Goal: Transaction & Acquisition: Purchase product/service

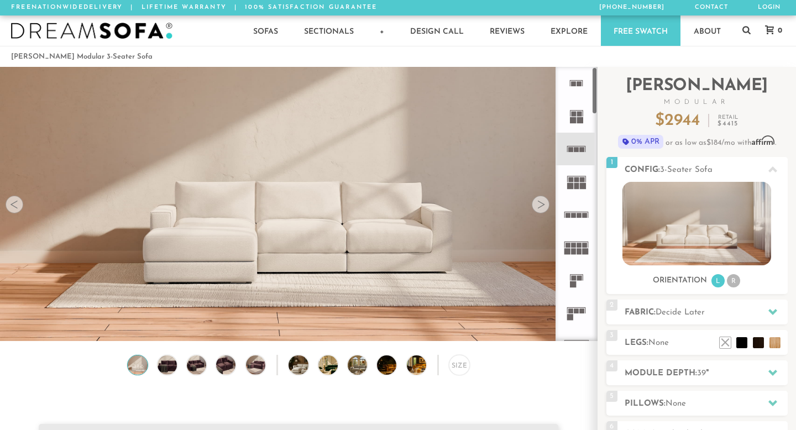
click at [538, 208] on div at bounding box center [541, 205] width 18 height 18
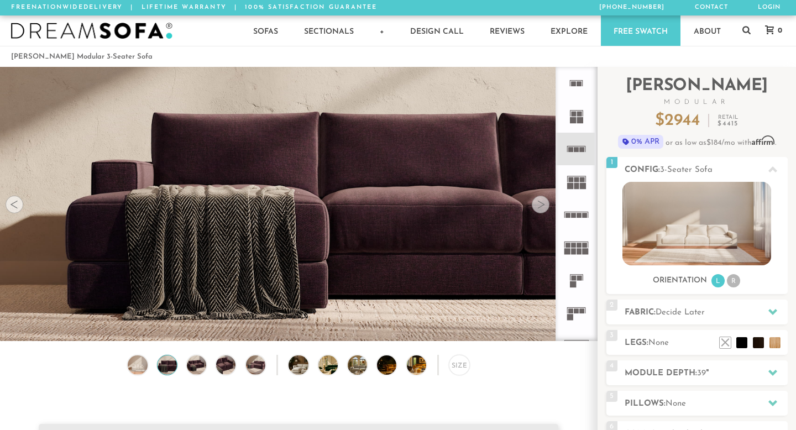
click at [538, 208] on div at bounding box center [541, 205] width 18 height 18
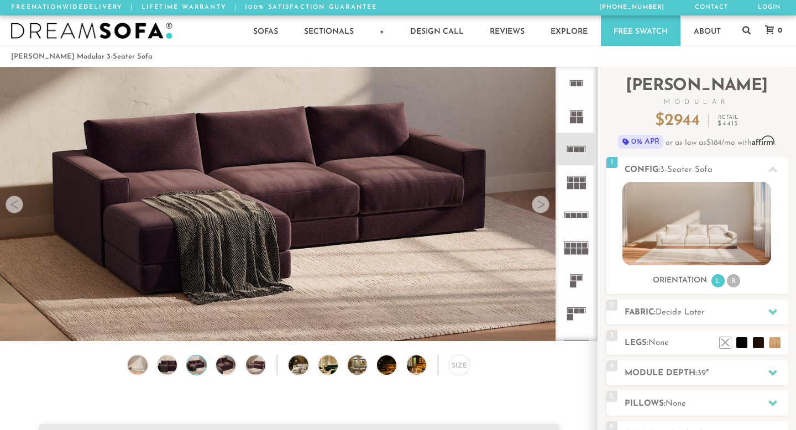
click at [538, 208] on div at bounding box center [541, 205] width 18 height 18
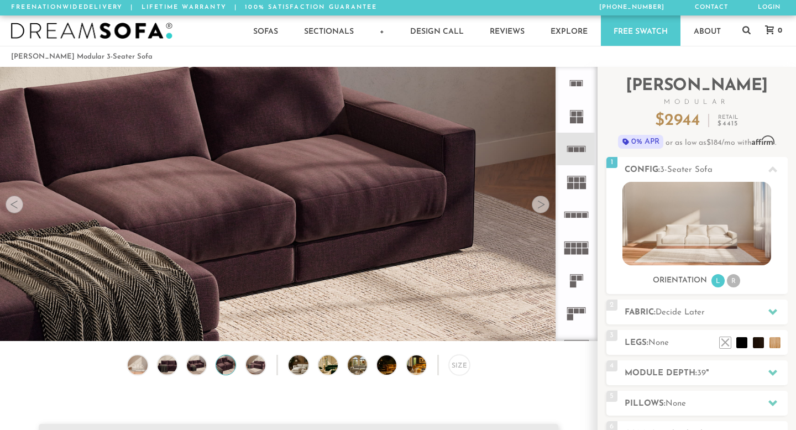
click at [538, 208] on div at bounding box center [541, 205] width 18 height 18
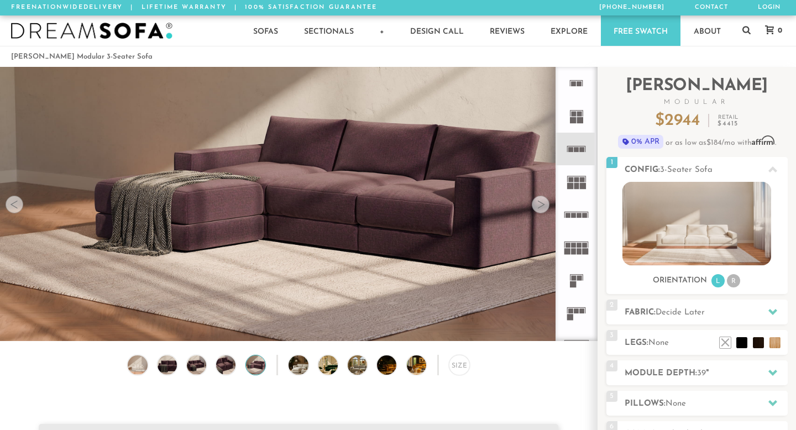
click at [538, 208] on div at bounding box center [541, 205] width 18 height 18
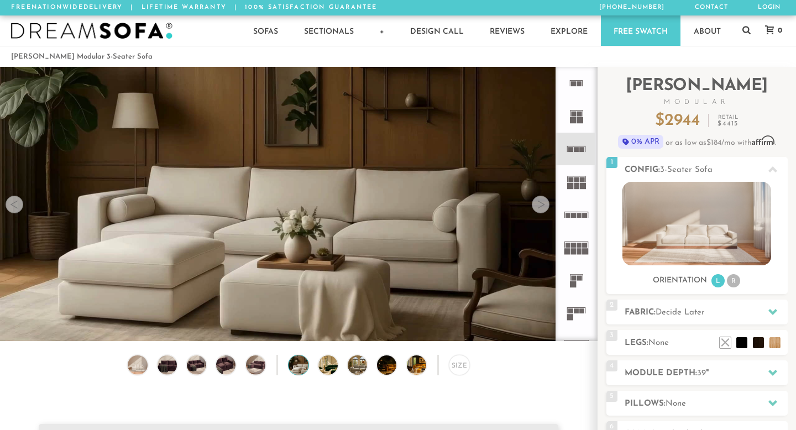
click at [538, 208] on div at bounding box center [541, 205] width 18 height 18
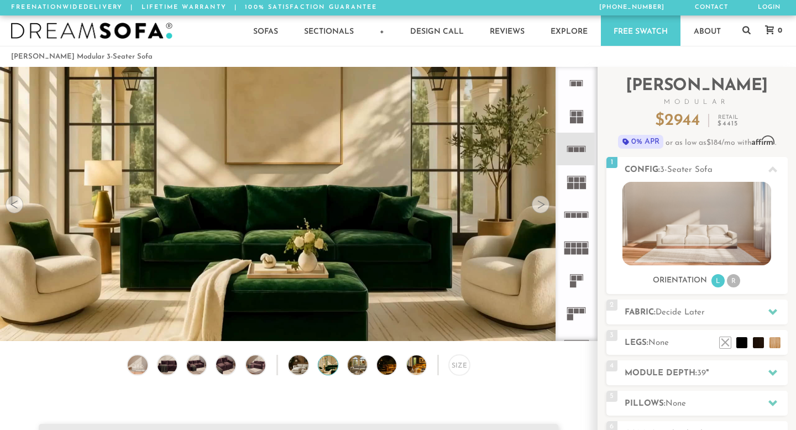
click at [538, 208] on div at bounding box center [541, 205] width 18 height 18
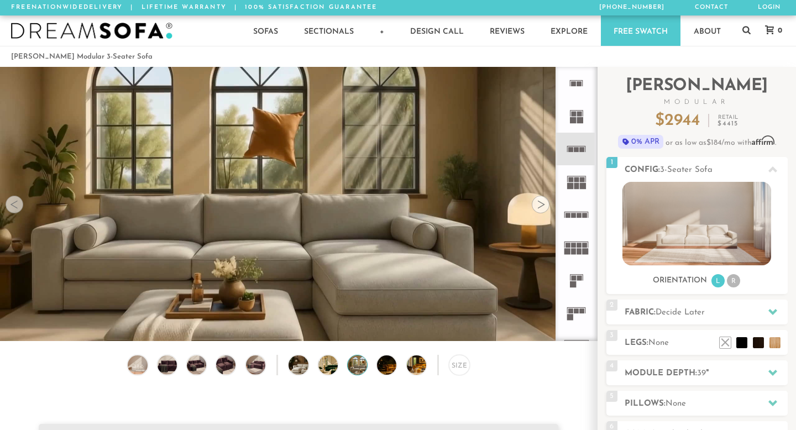
click at [538, 208] on div at bounding box center [541, 205] width 18 height 18
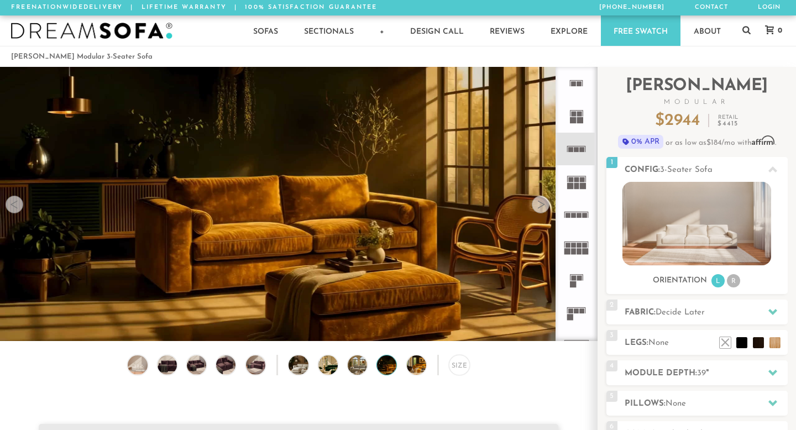
click at [538, 208] on div at bounding box center [541, 205] width 18 height 18
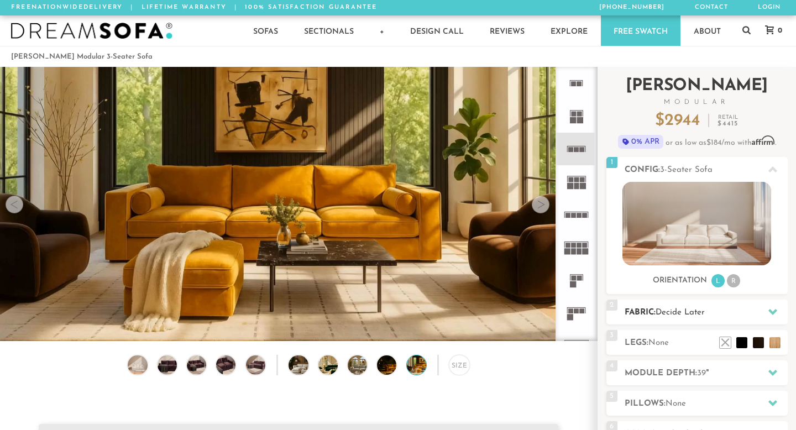
click at [678, 318] on h2 "Fabric: Decide Later" at bounding box center [706, 312] width 163 height 13
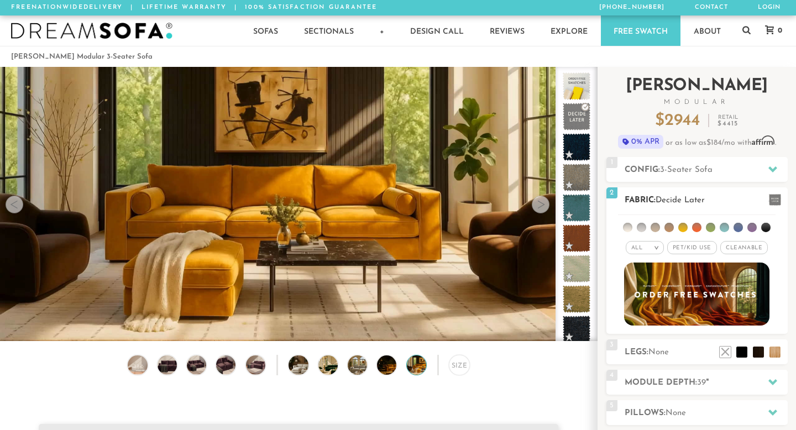
click at [642, 227] on li at bounding box center [641, 227] width 9 height 9
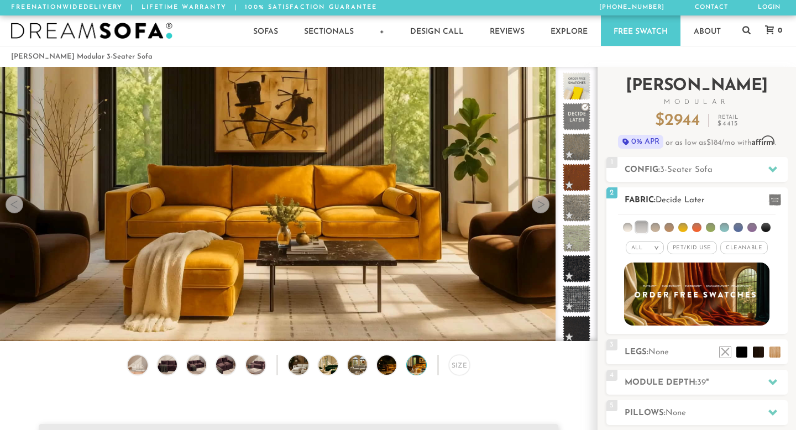
click at [659, 227] on li at bounding box center [655, 227] width 9 height 9
click at [652, 357] on h2 "Legs: None" at bounding box center [706, 352] width 163 height 13
click at [687, 357] on h2 "Legs: None" at bounding box center [706, 352] width 163 height 13
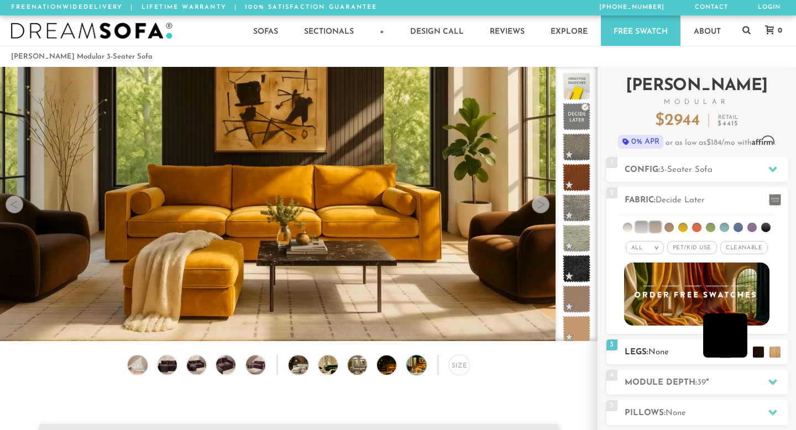
click at [747, 355] on ul at bounding box center [750, 349] width 66 height 17
click at [760, 355] on li at bounding box center [742, 335] width 44 height 44
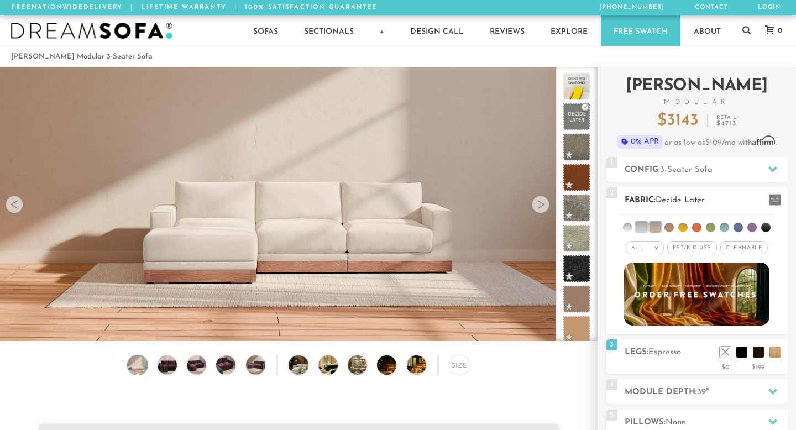
click at [673, 198] on span "Decide Later" at bounding box center [680, 200] width 49 height 8
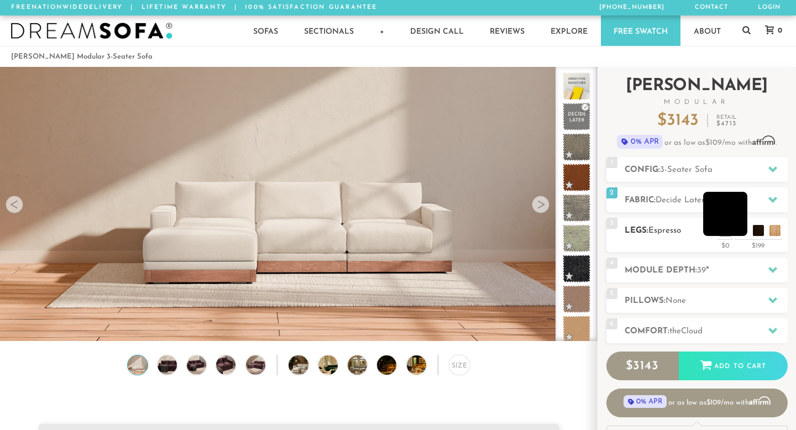
click at [741, 232] on li at bounding box center [725, 214] width 44 height 44
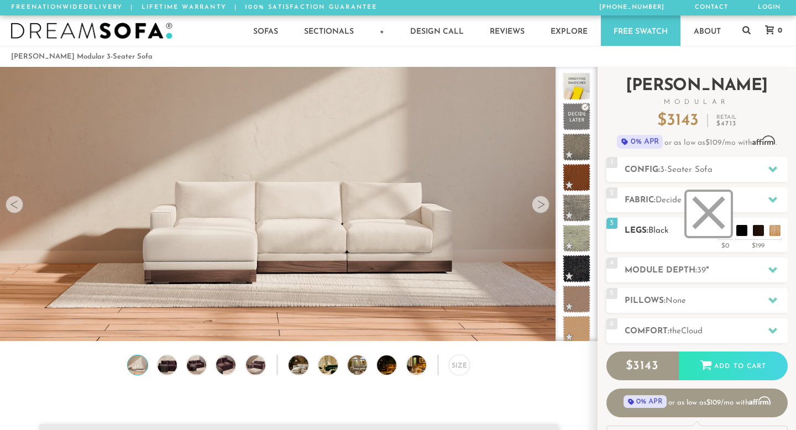
click at [722, 230] on li at bounding box center [709, 214] width 44 height 44
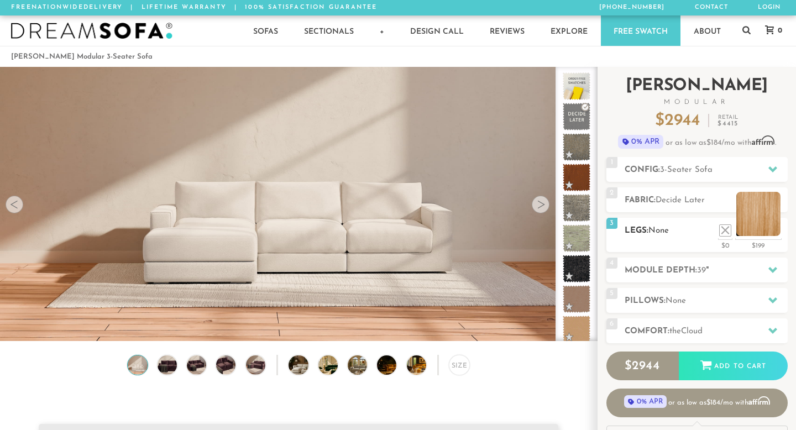
click at [776, 229] on li at bounding box center [758, 214] width 44 height 44
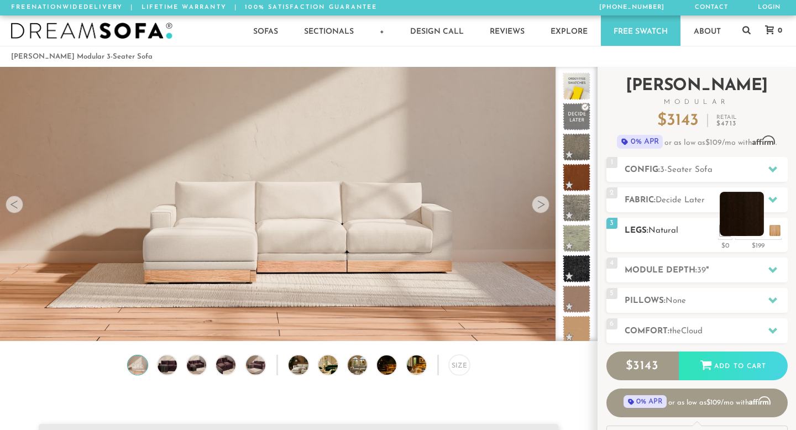
click at [752, 229] on li at bounding box center [742, 214] width 44 height 44
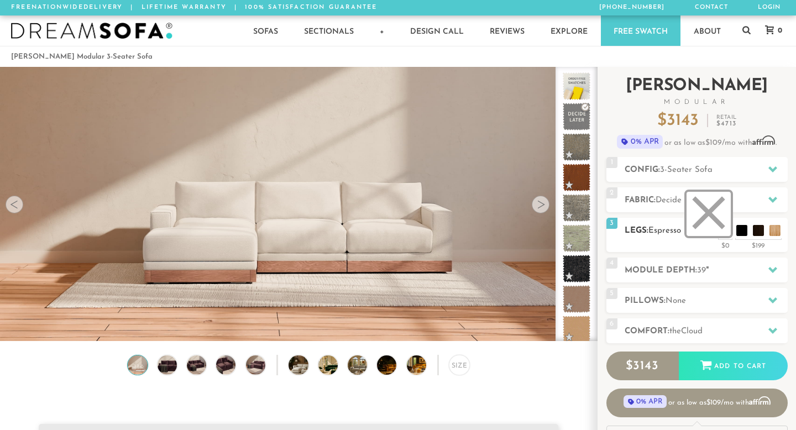
click at [722, 229] on li at bounding box center [709, 214] width 44 height 44
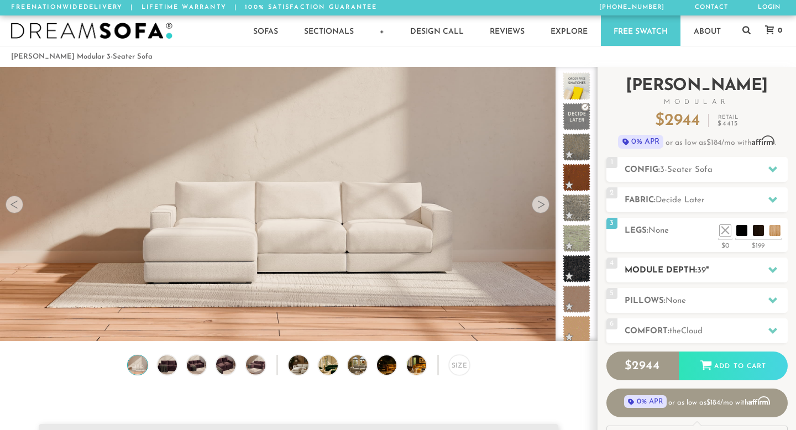
click at [700, 272] on span "39" at bounding box center [701, 270] width 9 height 8
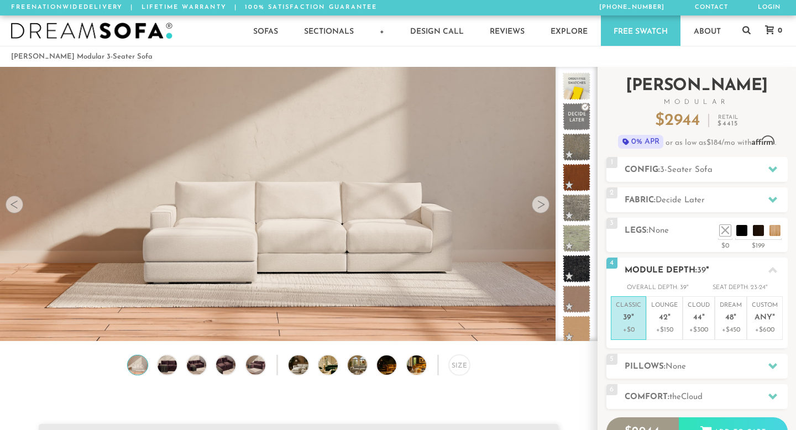
click at [694, 261] on div "4 Module Depth: 39 "" at bounding box center [696, 270] width 181 height 25
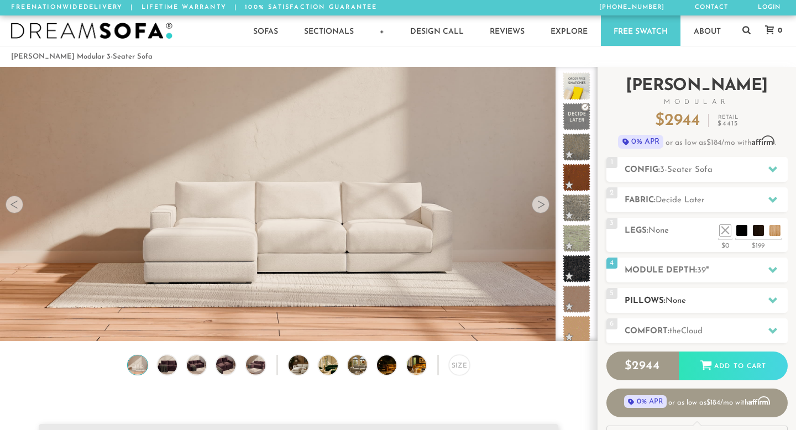
click at [674, 297] on span "None" at bounding box center [676, 301] width 20 height 8
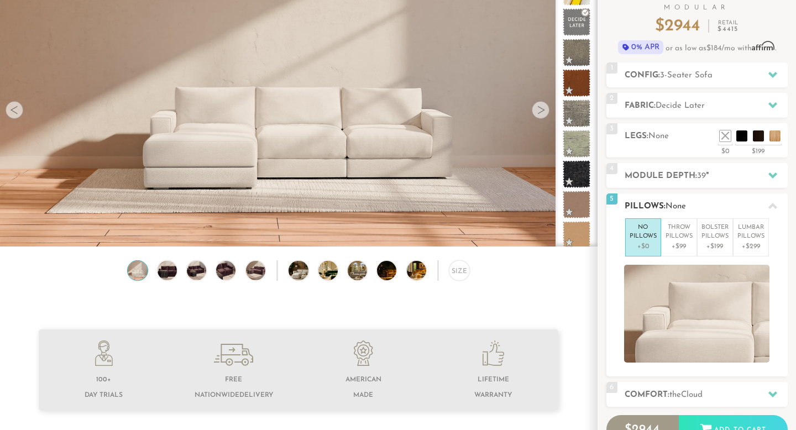
scroll to position [97, 0]
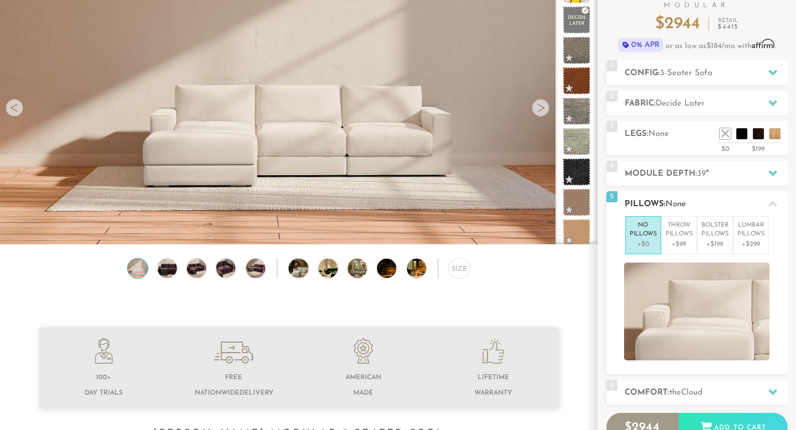
click at [674, 202] on span "None" at bounding box center [676, 204] width 20 height 8
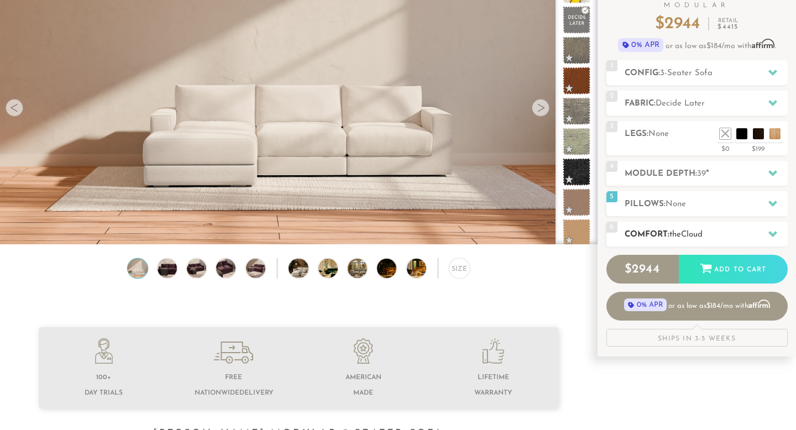
click at [670, 238] on h2 "Comfort: the Cloud" at bounding box center [706, 234] width 163 height 13
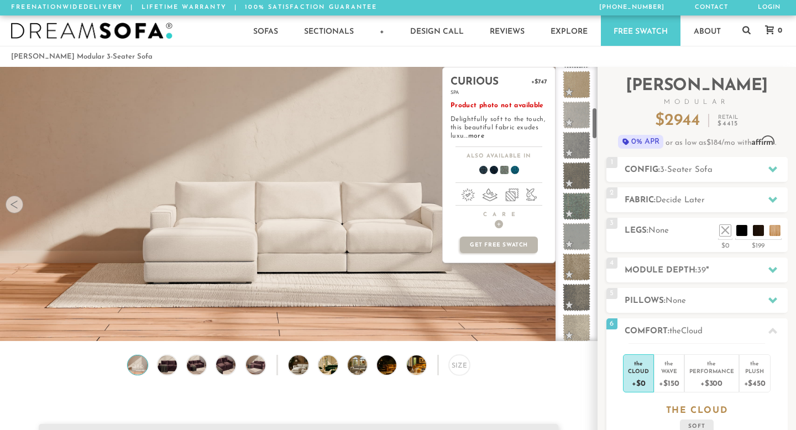
scroll to position [0, 0]
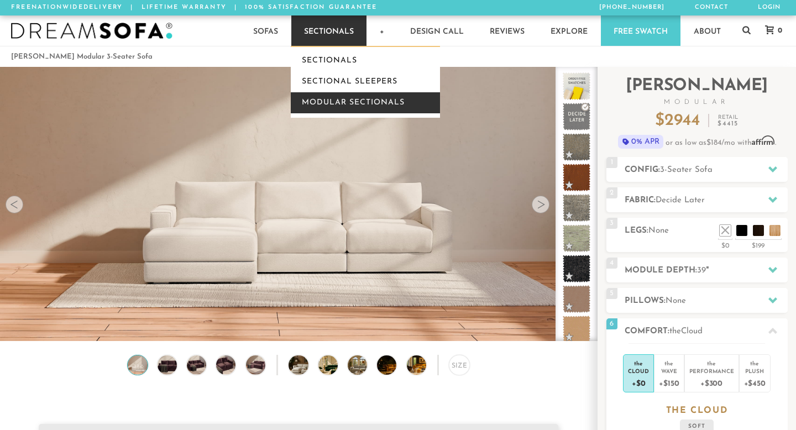
click at [311, 107] on link "Modular Sectionals" at bounding box center [365, 102] width 149 height 21
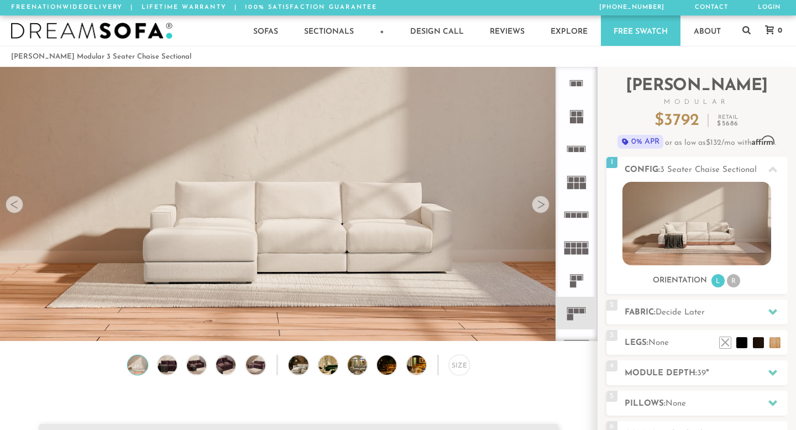
drag, startPoint x: 218, startPoint y: 259, endPoint x: 373, endPoint y: 258, distance: 155.3
click at [373, 258] on video at bounding box center [298, 168] width 597 height 299
click at [538, 213] on div at bounding box center [541, 205] width 18 height 18
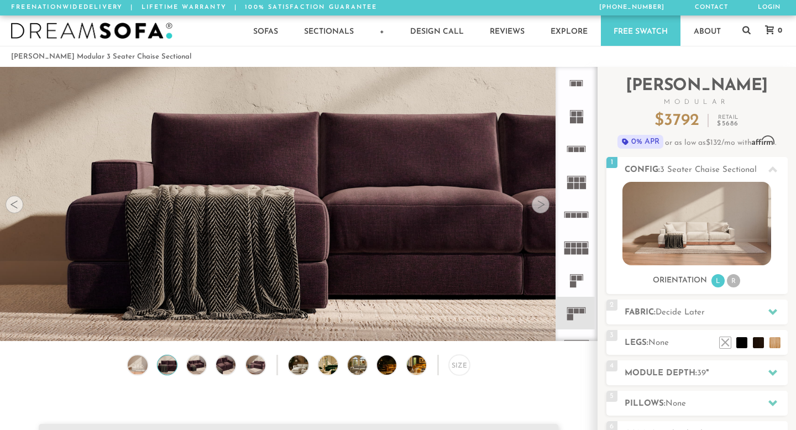
click at [538, 213] on div at bounding box center [541, 205] width 18 height 18
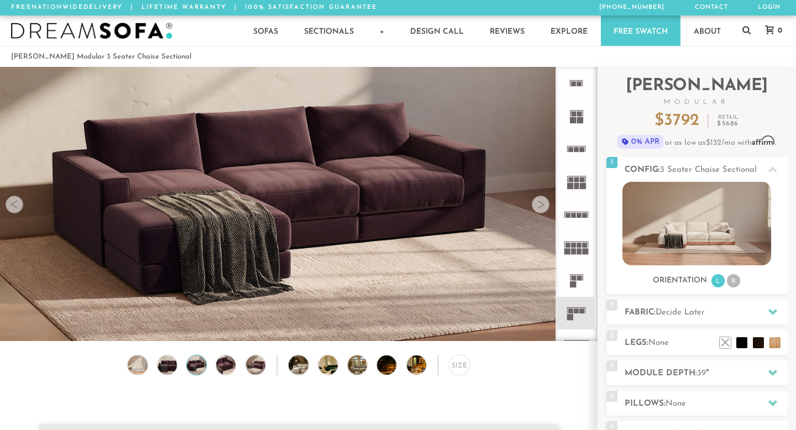
click at [538, 213] on div at bounding box center [541, 205] width 18 height 18
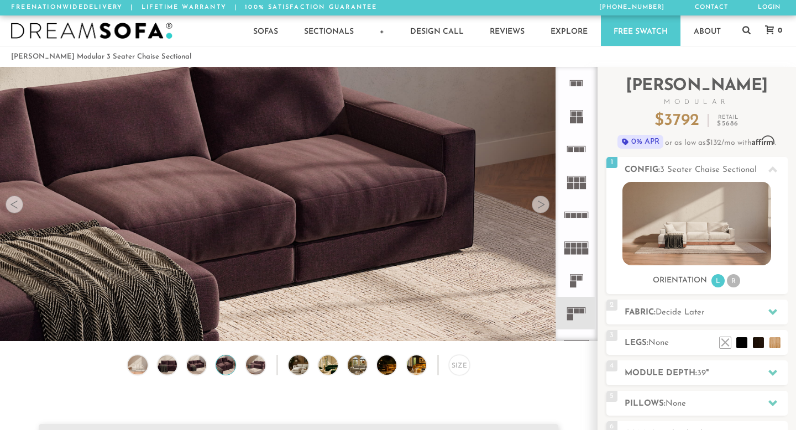
click at [538, 213] on div at bounding box center [541, 205] width 18 height 18
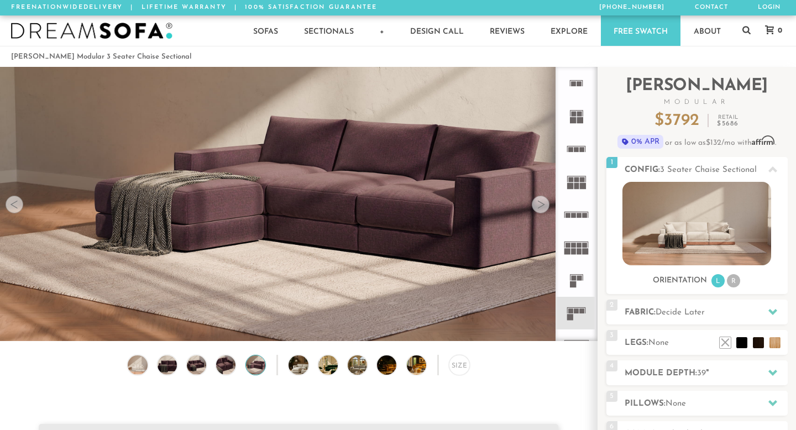
click at [538, 213] on div at bounding box center [541, 205] width 18 height 18
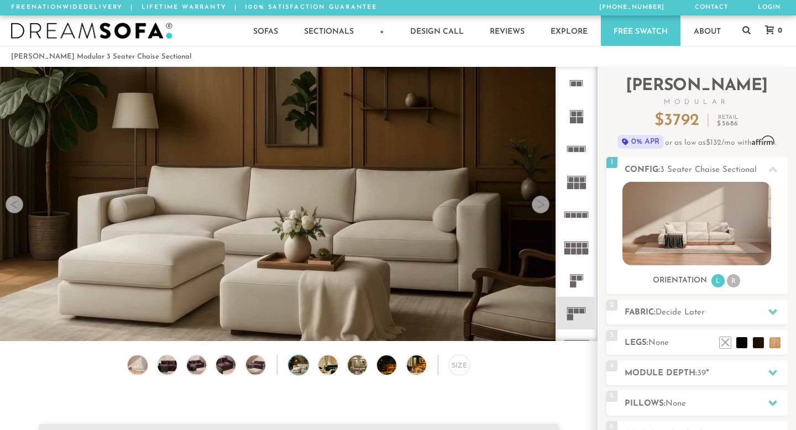
click at [538, 213] on div at bounding box center [541, 205] width 18 height 18
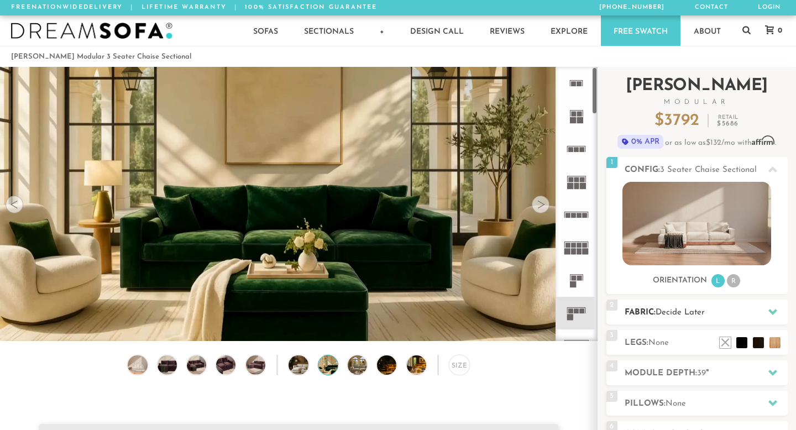
click at [678, 313] on span "Decide Later" at bounding box center [680, 312] width 49 height 8
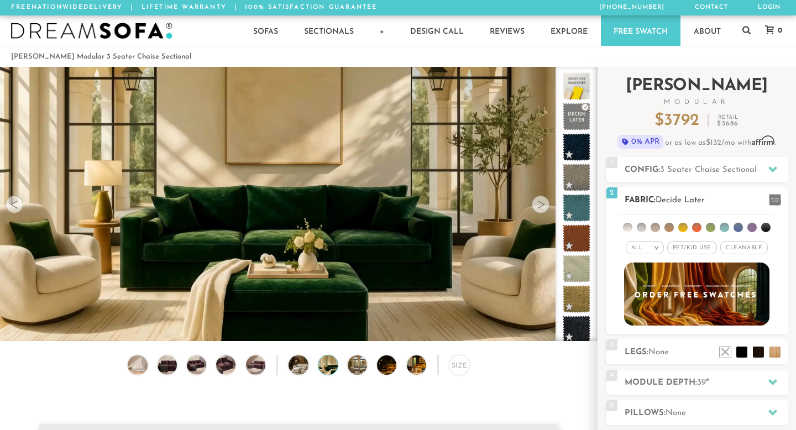
click at [745, 250] on span "Cleanable x" at bounding box center [744, 247] width 48 height 13
click at [643, 228] on li at bounding box center [641, 227] width 9 height 9
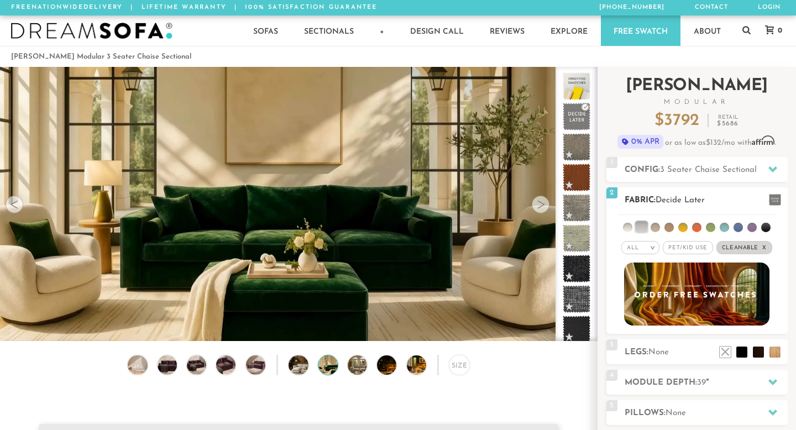
click at [656, 228] on li at bounding box center [655, 227] width 9 height 9
click at [667, 228] on li at bounding box center [668, 227] width 9 height 9
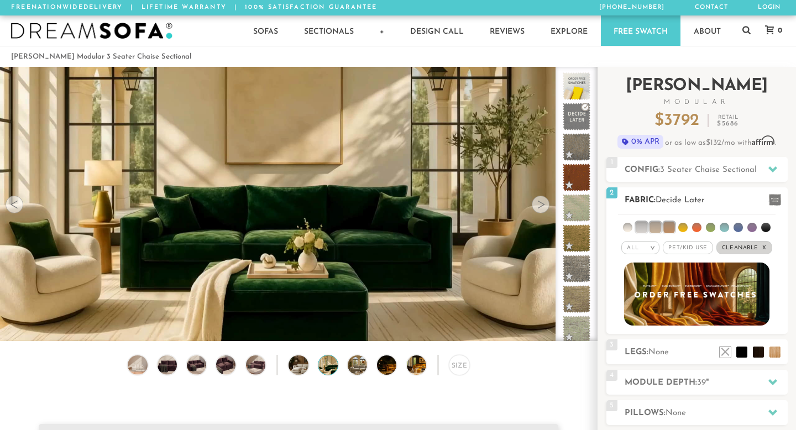
click at [640, 228] on li at bounding box center [641, 227] width 11 height 11
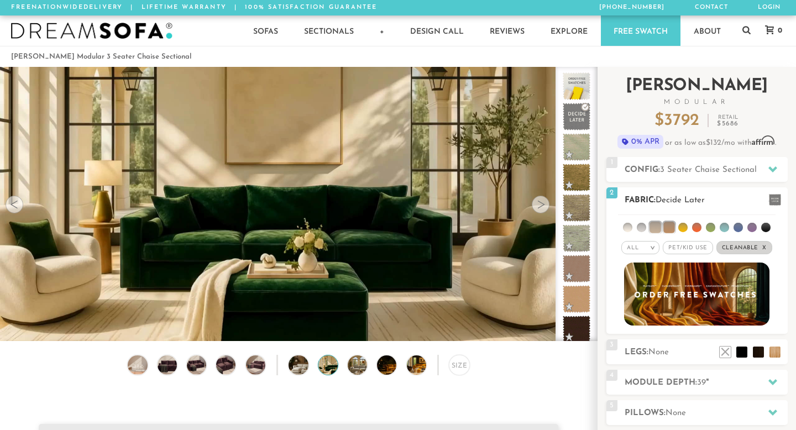
click at [654, 228] on li at bounding box center [655, 227] width 11 height 11
click at [666, 227] on li at bounding box center [668, 227] width 11 height 11
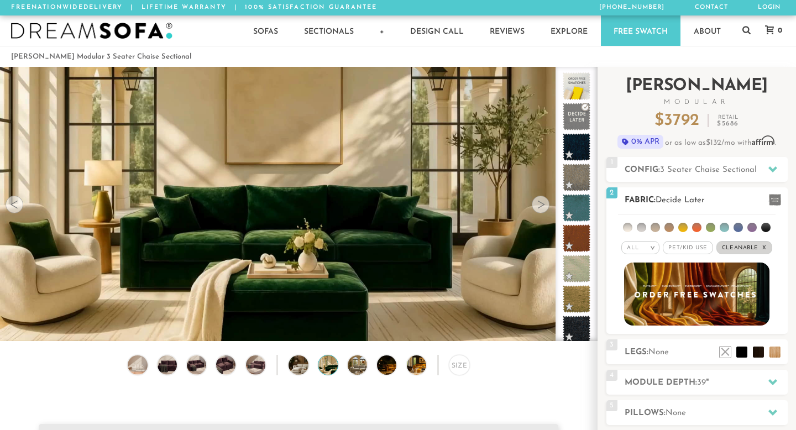
click at [711, 228] on li at bounding box center [710, 227] width 9 height 9
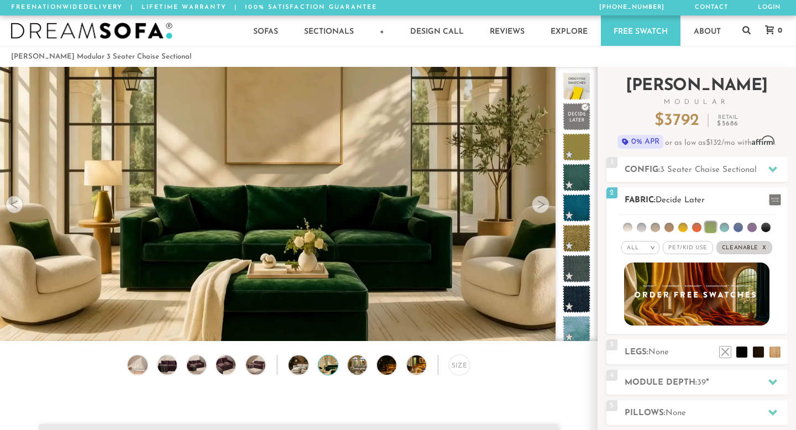
click at [630, 229] on li at bounding box center [627, 227] width 9 height 9
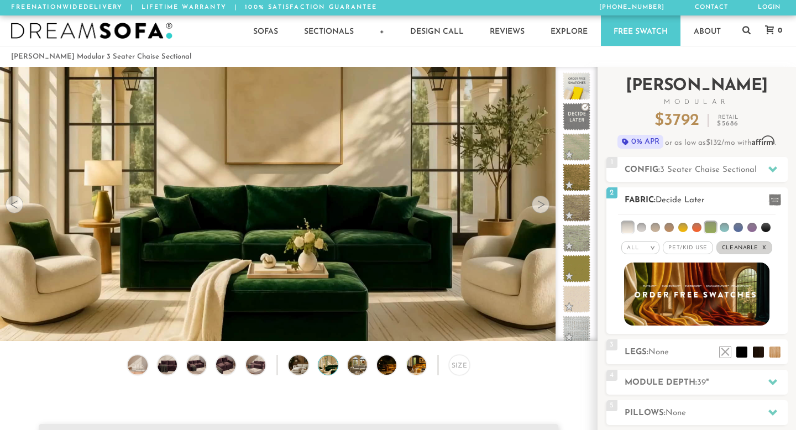
click at [710, 231] on li at bounding box center [710, 227] width 11 height 11
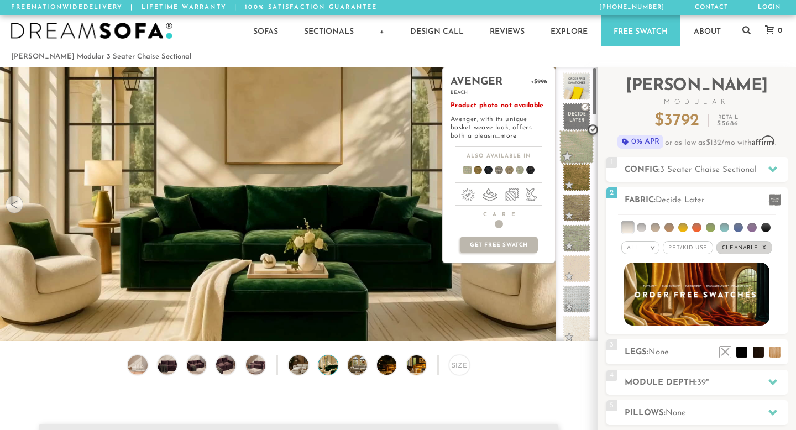
click at [574, 152] on span at bounding box center [576, 147] width 35 height 35
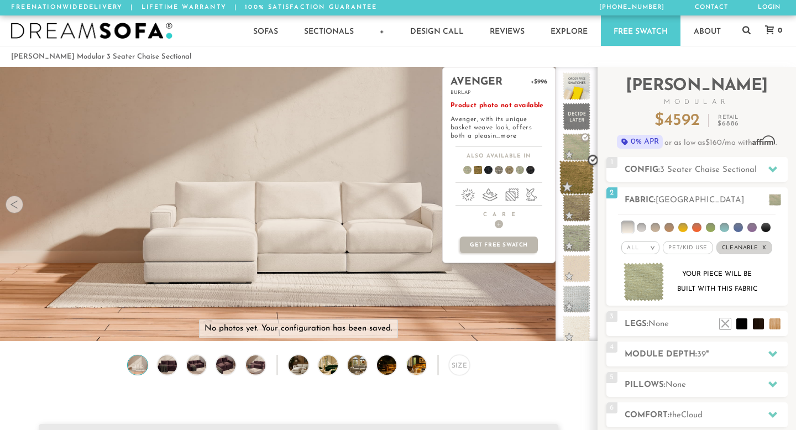
click at [573, 186] on span at bounding box center [576, 177] width 35 height 35
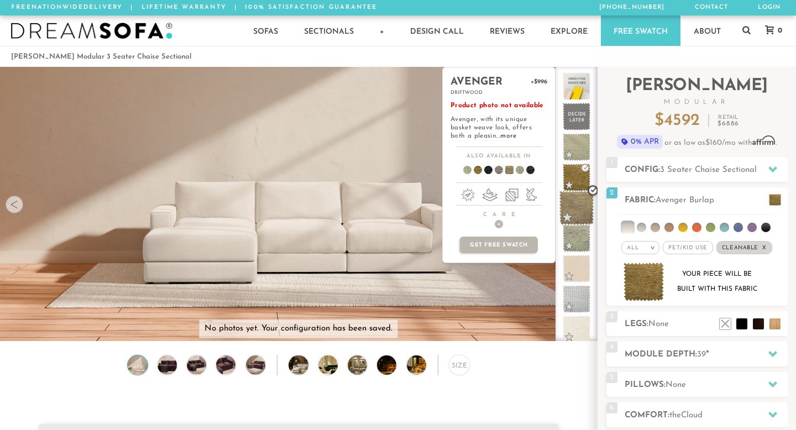
click at [576, 210] on span at bounding box center [576, 208] width 35 height 35
click at [573, 234] on span at bounding box center [576, 238] width 35 height 35
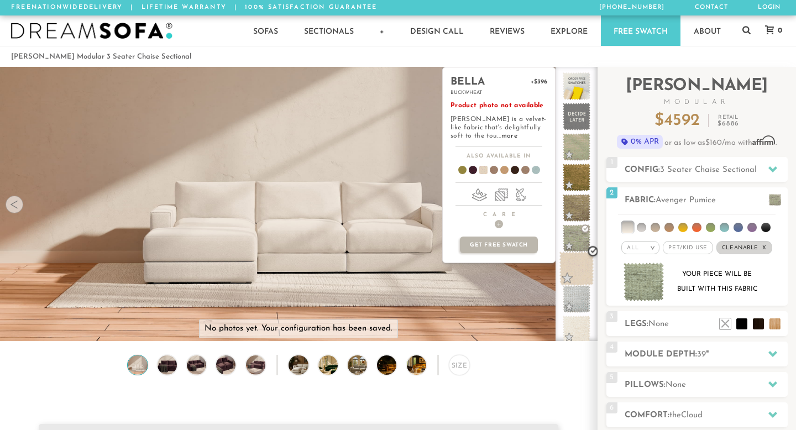
click at [573, 268] on span at bounding box center [576, 269] width 35 height 35
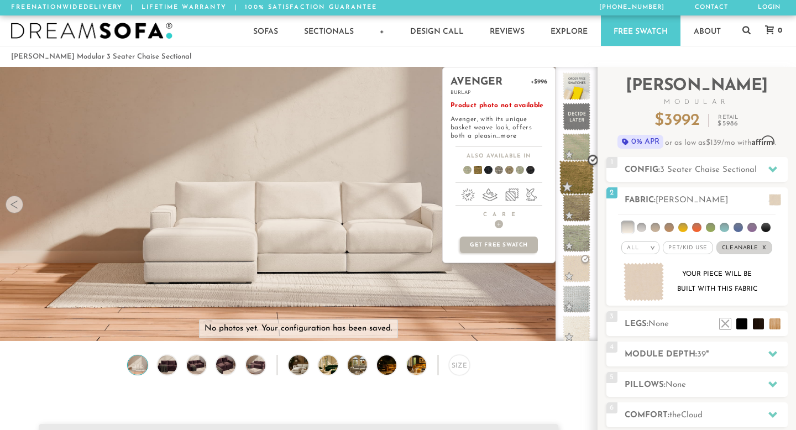
click at [570, 183] on span at bounding box center [576, 177] width 35 height 35
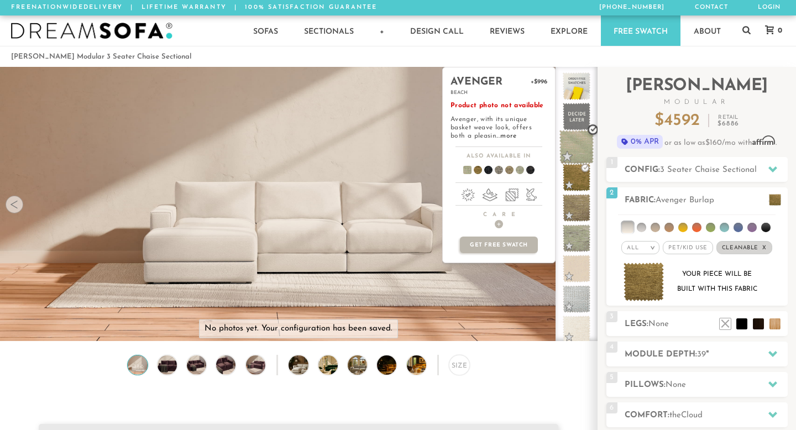
click at [572, 146] on span at bounding box center [576, 147] width 35 height 35
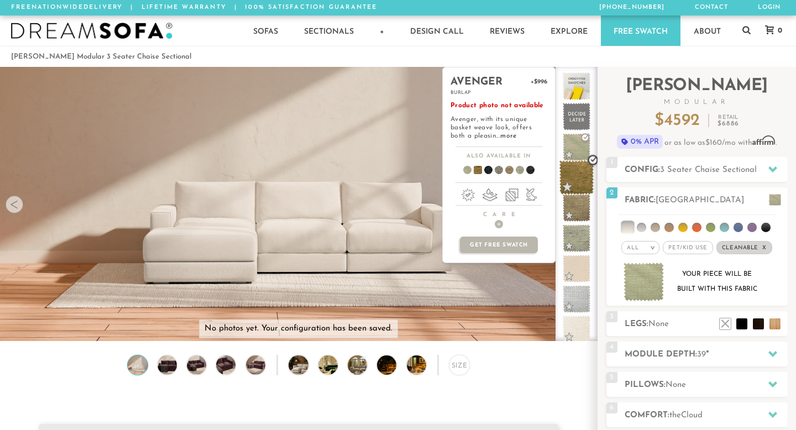
click at [570, 182] on span at bounding box center [576, 177] width 35 height 35
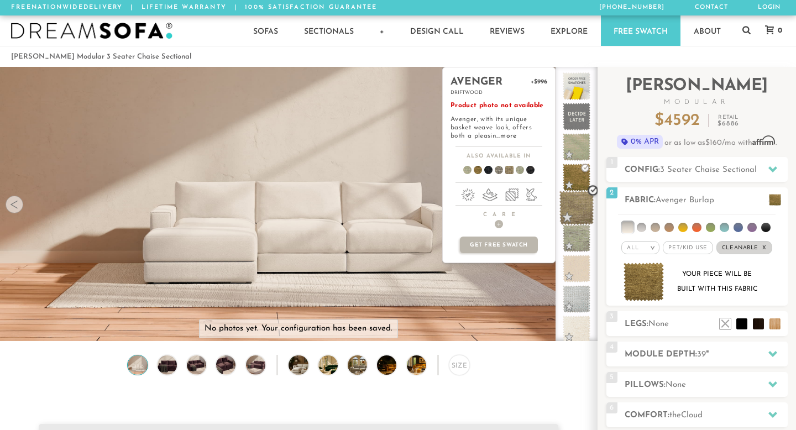
click at [573, 212] on span at bounding box center [576, 208] width 35 height 35
click at [576, 234] on span at bounding box center [576, 238] width 35 height 35
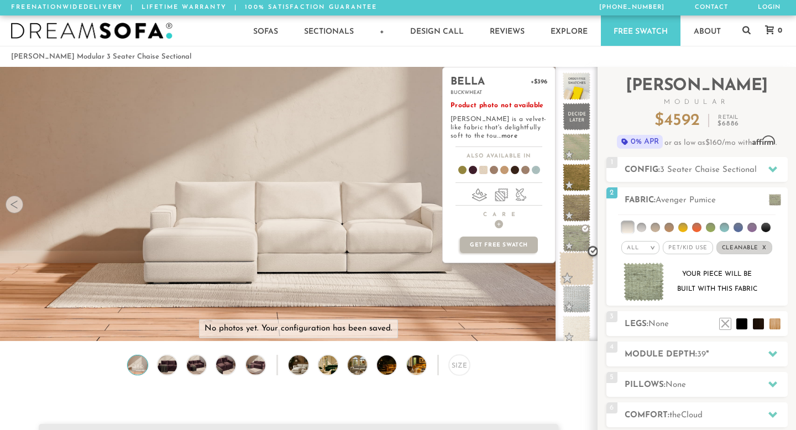
click at [576, 261] on span at bounding box center [576, 269] width 35 height 35
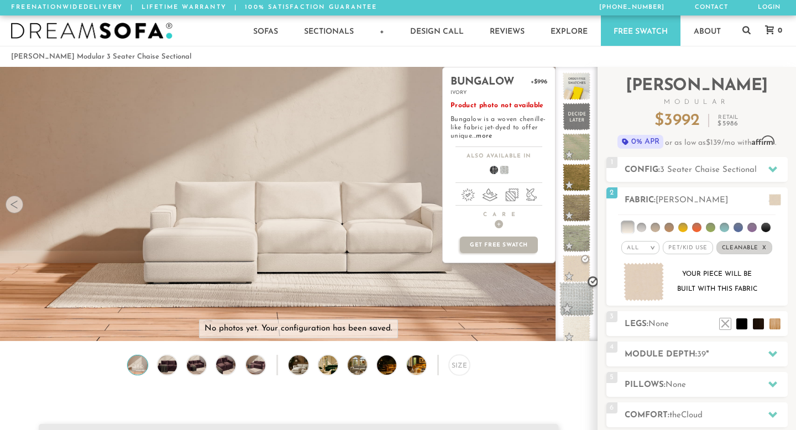
click at [574, 287] on span at bounding box center [576, 299] width 35 height 35
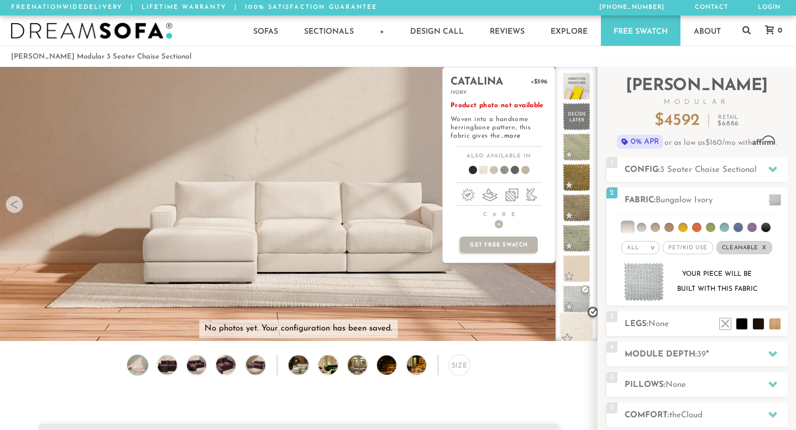
click at [573, 331] on span at bounding box center [576, 329] width 35 height 35
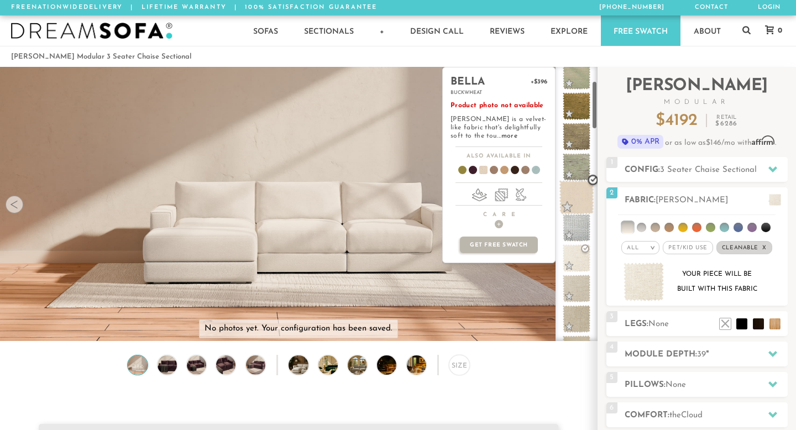
scroll to position [77, 0]
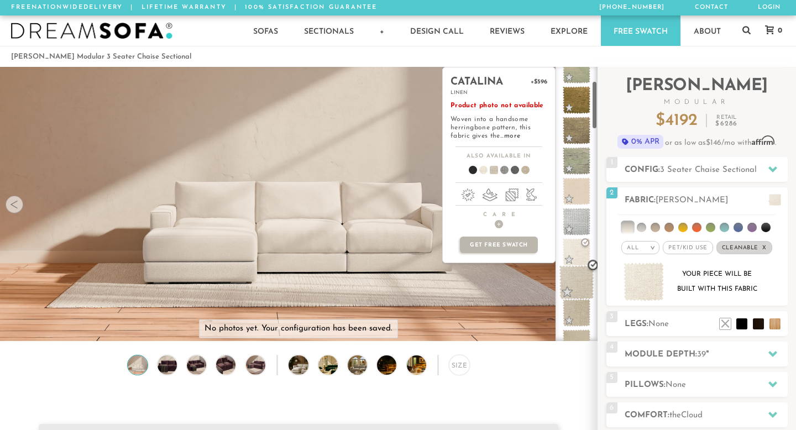
click at [576, 287] on span at bounding box center [576, 282] width 35 height 35
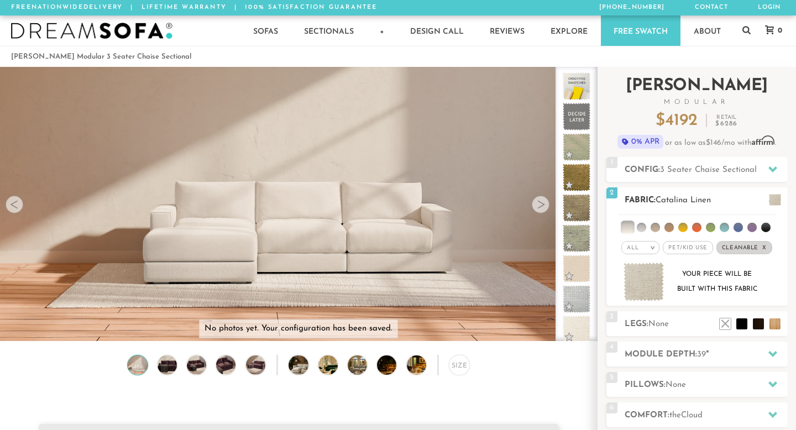
click at [635, 248] on em "All" at bounding box center [633, 248] width 12 height 6
click at [631, 312] on li "Popular" at bounding box center [640, 309] width 38 height 17
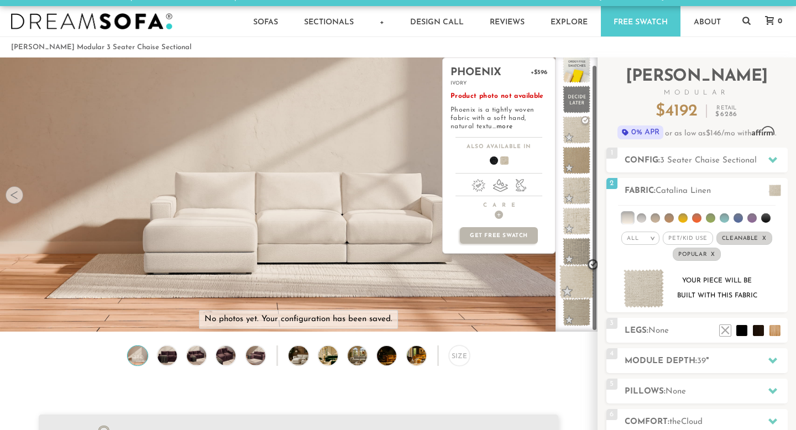
scroll to position [10, 0]
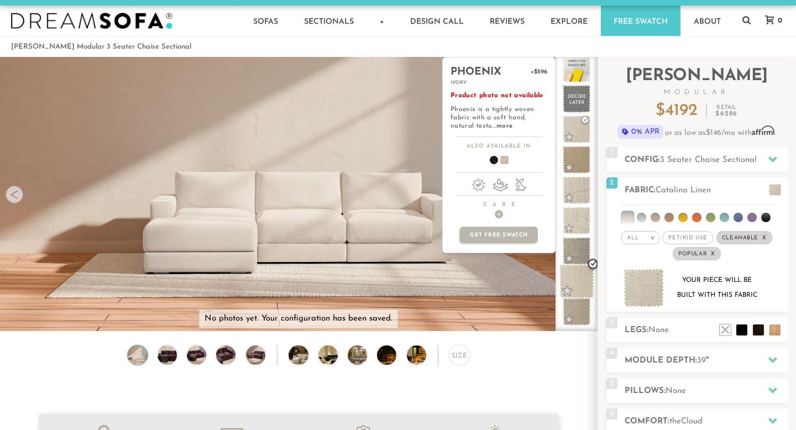
click at [574, 278] on span at bounding box center [576, 281] width 35 height 35
click at [511, 310] on div "parker +$596 wheat Product photo not available Parker is a densely woven fabric…" at bounding box center [498, 194] width 113 height 274
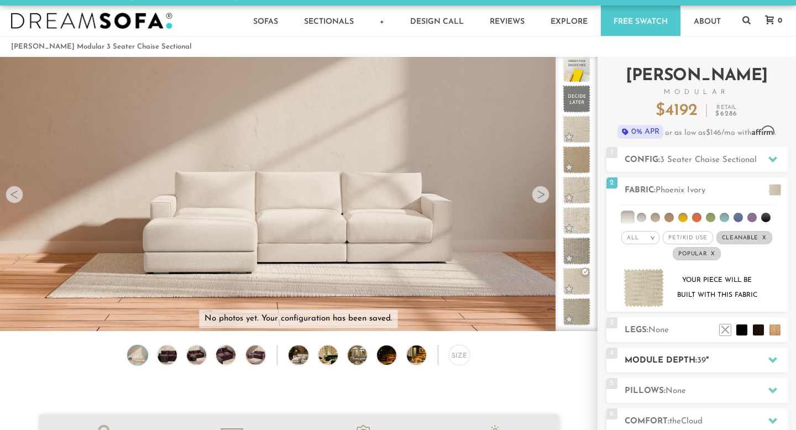
click at [678, 359] on h2 "Module Depth: 39 "" at bounding box center [706, 360] width 163 height 13
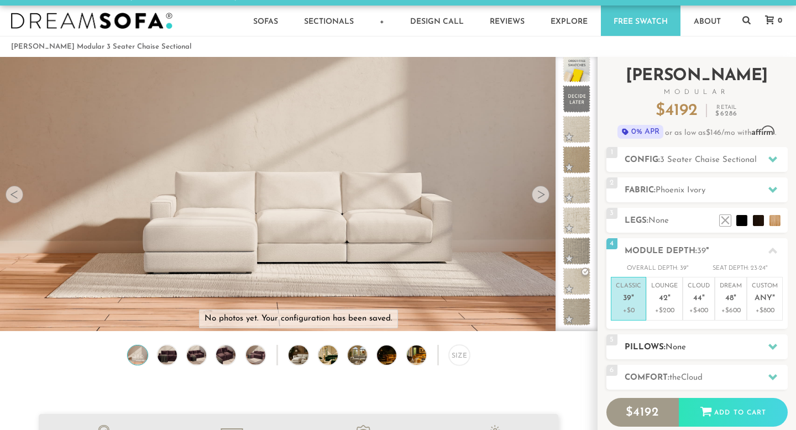
click at [674, 347] on span "None" at bounding box center [676, 347] width 20 height 8
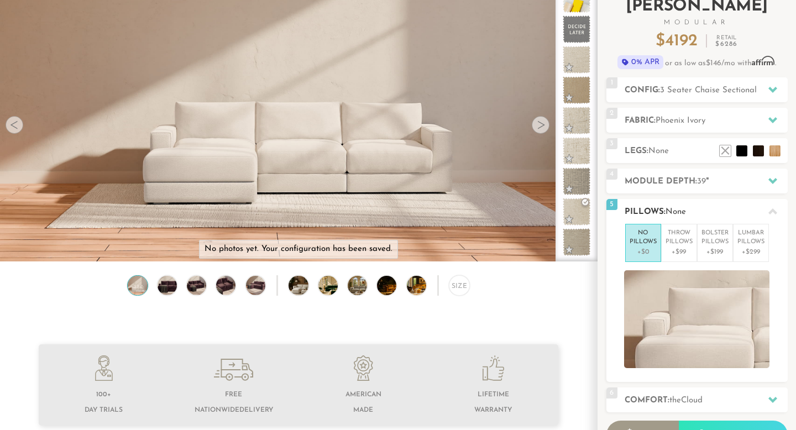
scroll to position [101, 0]
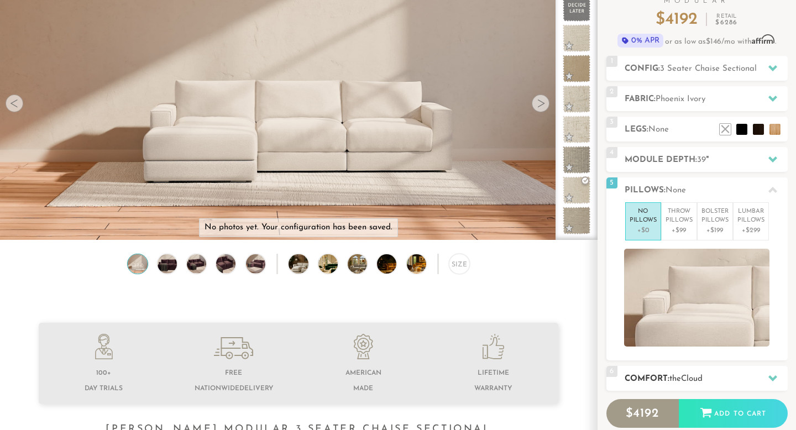
click at [673, 380] on span "the" at bounding box center [675, 379] width 12 height 8
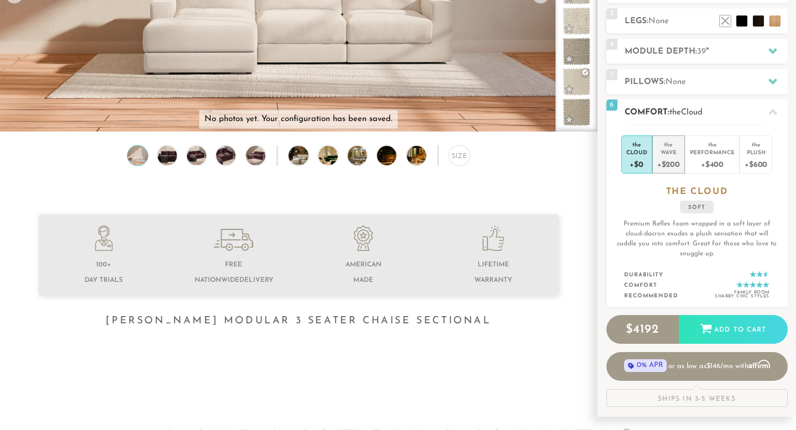
scroll to position [210, 0]
click at [671, 158] on div "+$200" at bounding box center [668, 163] width 23 height 16
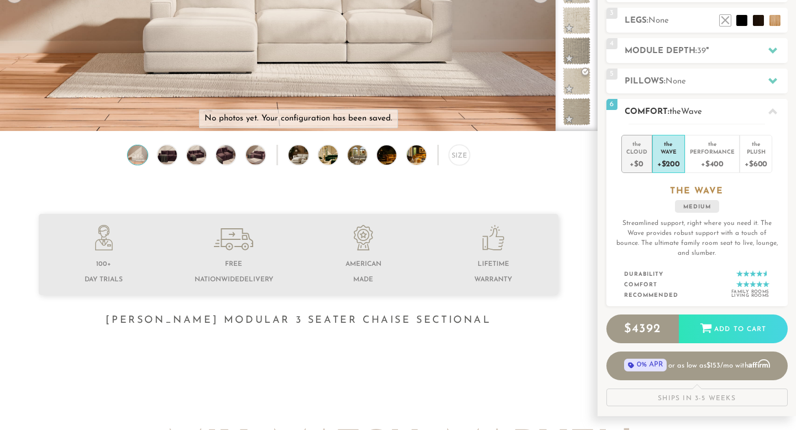
click at [648, 158] on li "the Cloud +$0" at bounding box center [636, 154] width 31 height 38
click at [676, 158] on div "+$200" at bounding box center [668, 163] width 23 height 16
click at [708, 157] on div "+$400" at bounding box center [712, 163] width 45 height 16
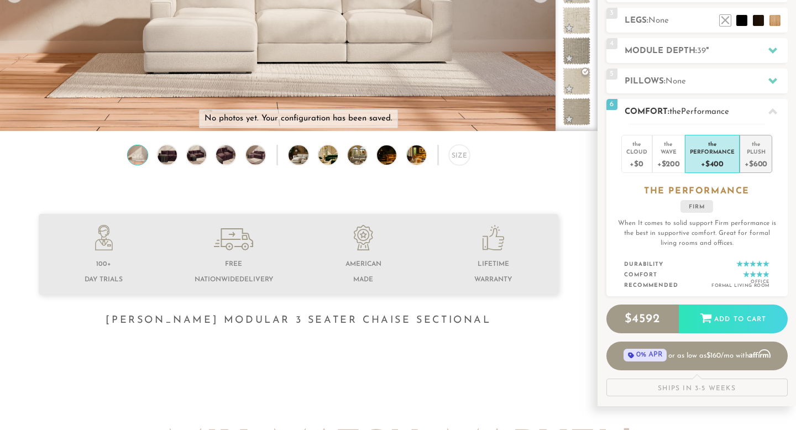
click at [752, 161] on div "+$600" at bounding box center [756, 163] width 23 height 16
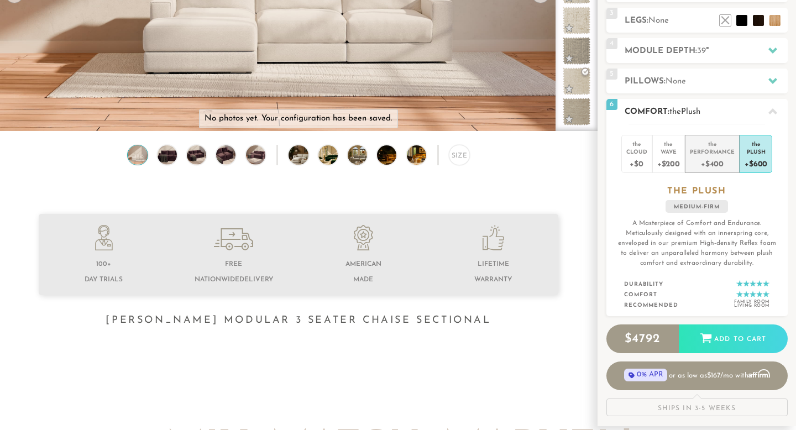
click at [713, 160] on div "+$400" at bounding box center [712, 163] width 45 height 16
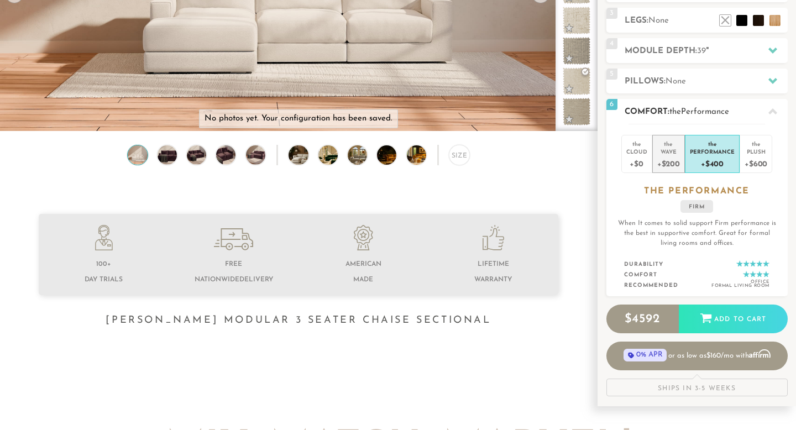
click at [675, 158] on div "+$200" at bounding box center [668, 163] width 23 height 16
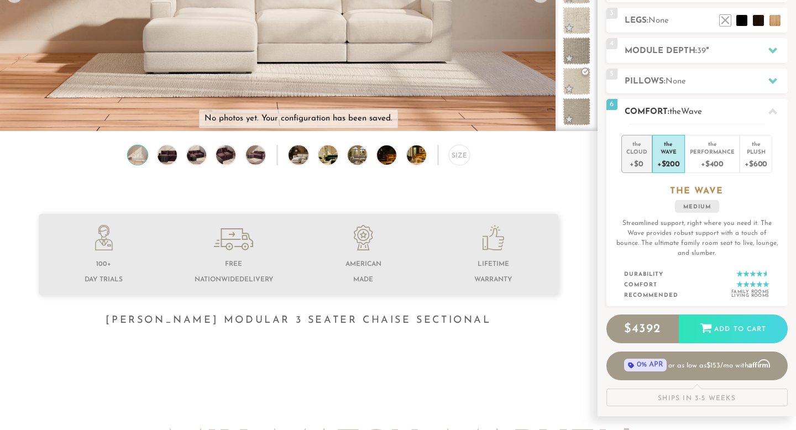
click at [648, 161] on li "the Cloud +$0" at bounding box center [636, 154] width 31 height 38
click at [667, 162] on div "+$200" at bounding box center [668, 163] width 23 height 16
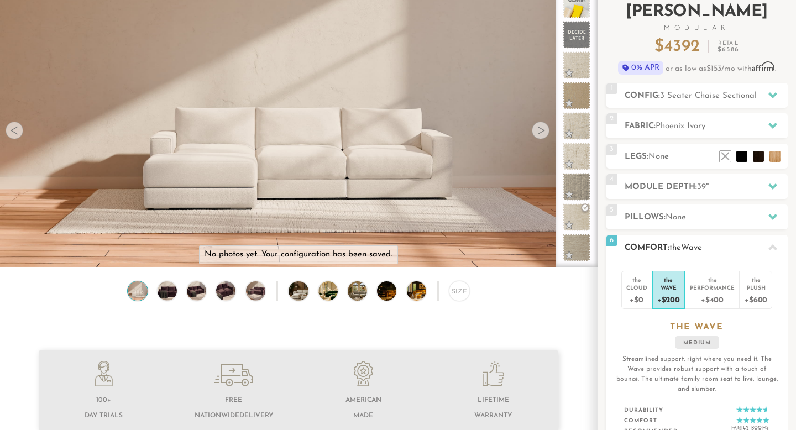
scroll to position [180, 0]
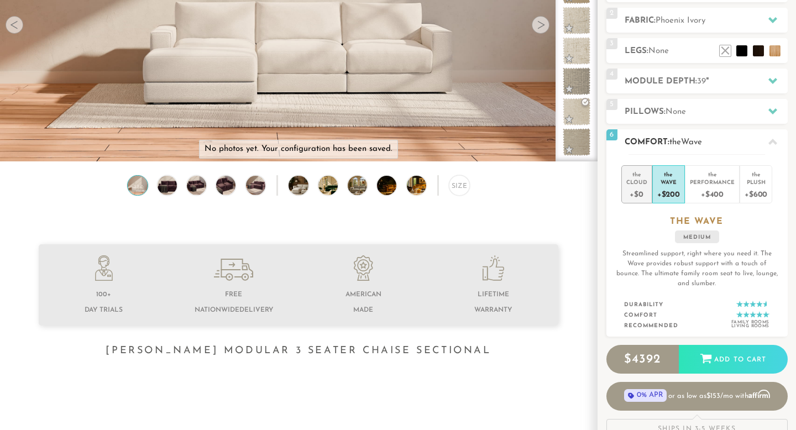
click at [643, 200] on div "+$0" at bounding box center [636, 194] width 21 height 16
click at [664, 197] on div "+$200" at bounding box center [668, 194] width 23 height 16
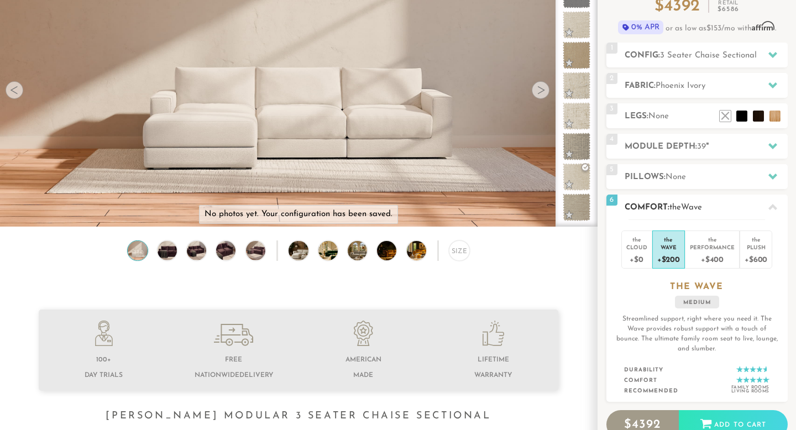
scroll to position [0, 0]
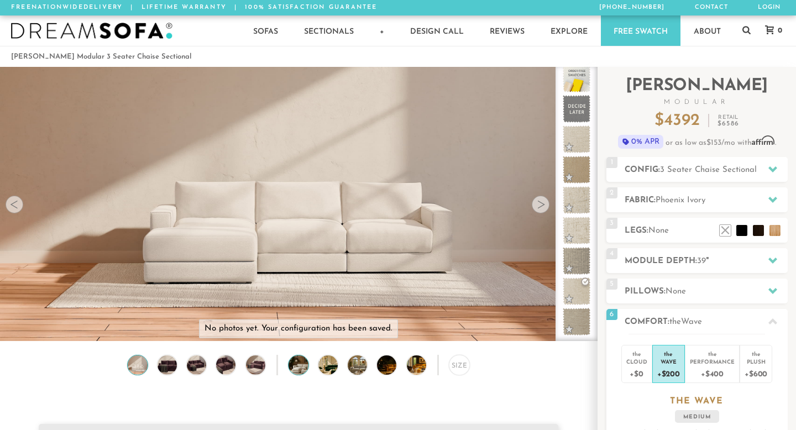
click at [301, 356] on img at bounding box center [306, 364] width 34 height 19
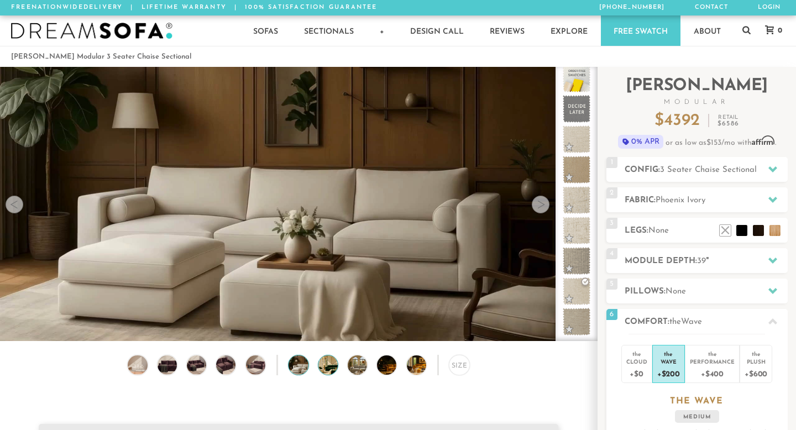
click at [324, 367] on img at bounding box center [335, 364] width 34 height 19
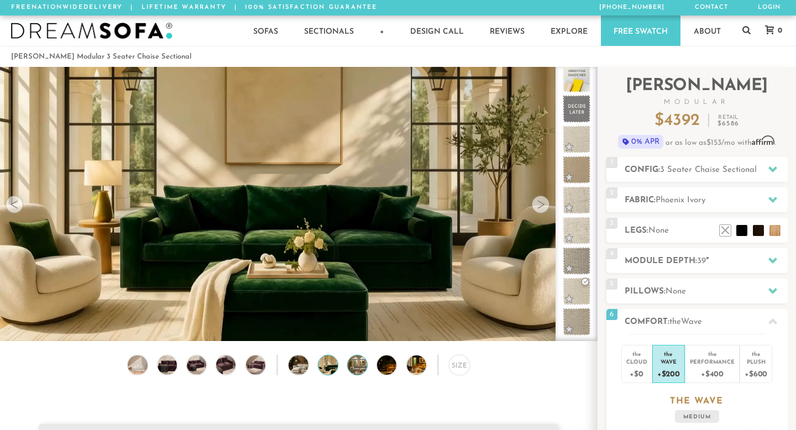
click at [353, 369] on img at bounding box center [365, 364] width 34 height 19
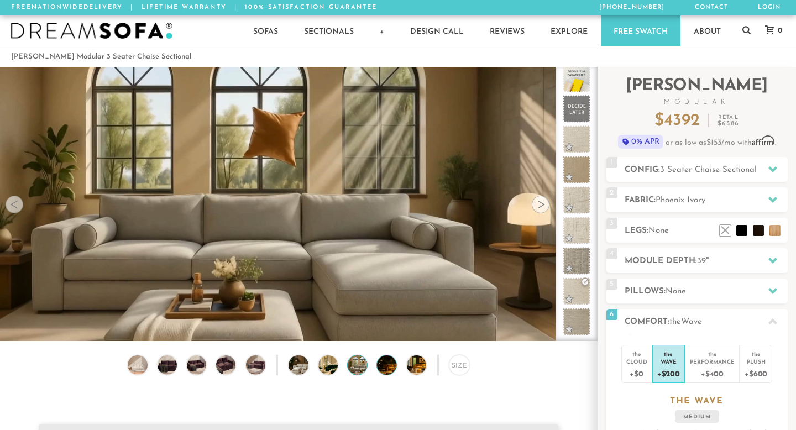
click at [378, 369] on img at bounding box center [394, 364] width 34 height 19
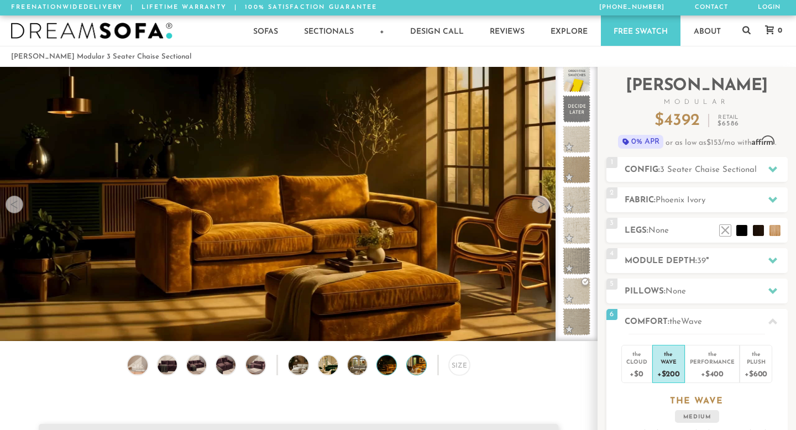
click at [411, 366] on img at bounding box center [424, 364] width 34 height 19
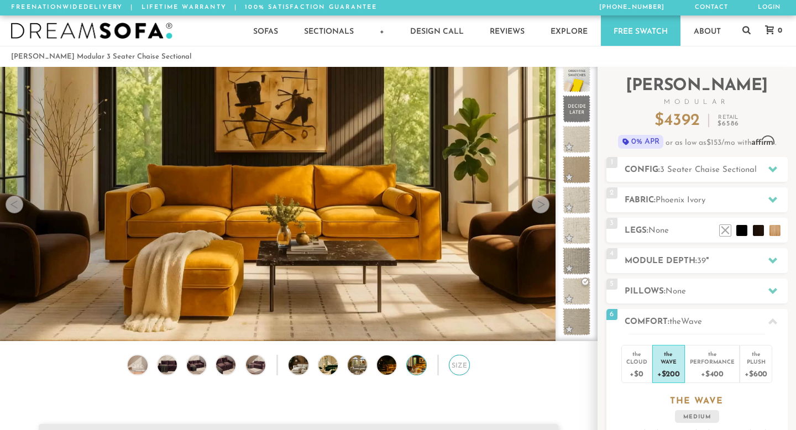
click at [459, 360] on div "Size" at bounding box center [459, 365] width 20 height 20
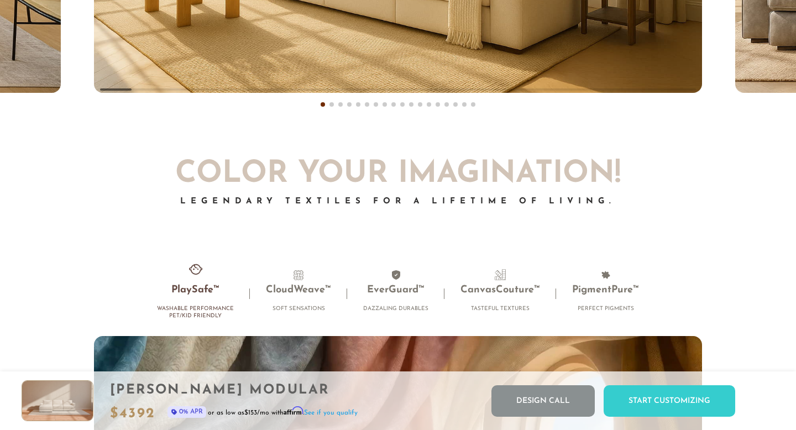
scroll to position [1, 1]
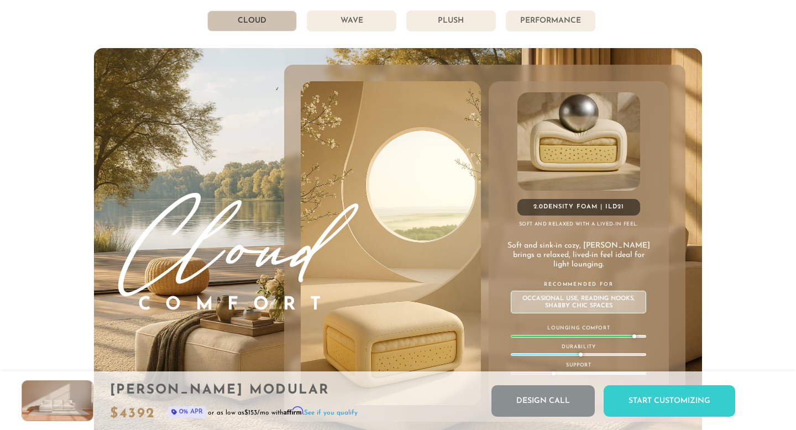
click at [366, 27] on li "Wave" at bounding box center [352, 21] width 90 height 21
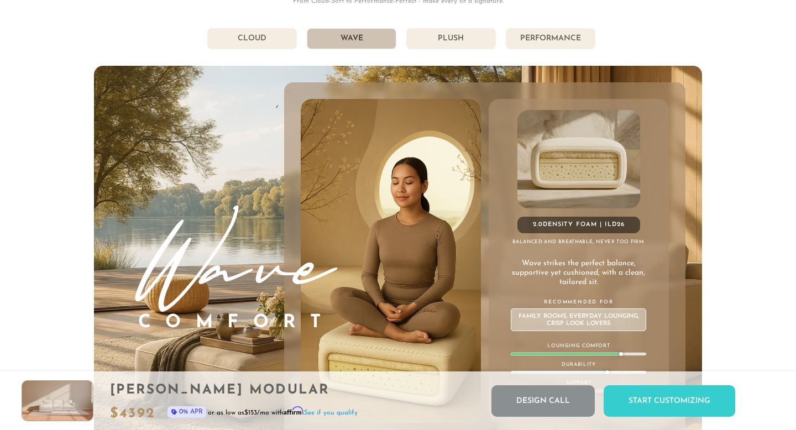
click at [425, 31] on li "Plush" at bounding box center [451, 38] width 90 height 21
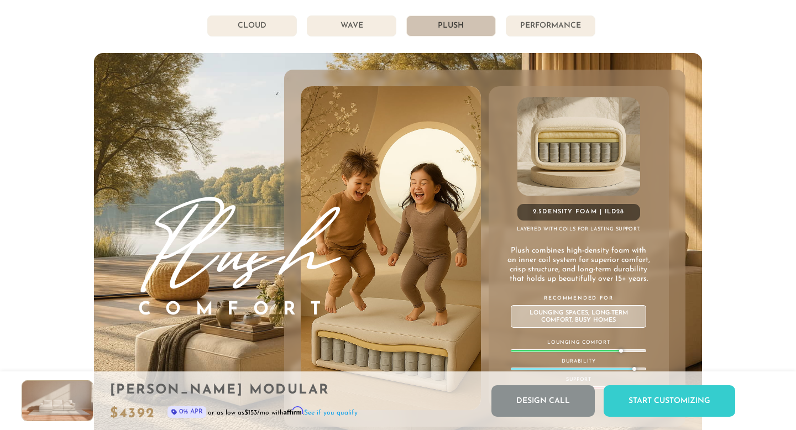
click at [552, 24] on li "Performance" at bounding box center [551, 25] width 90 height 21
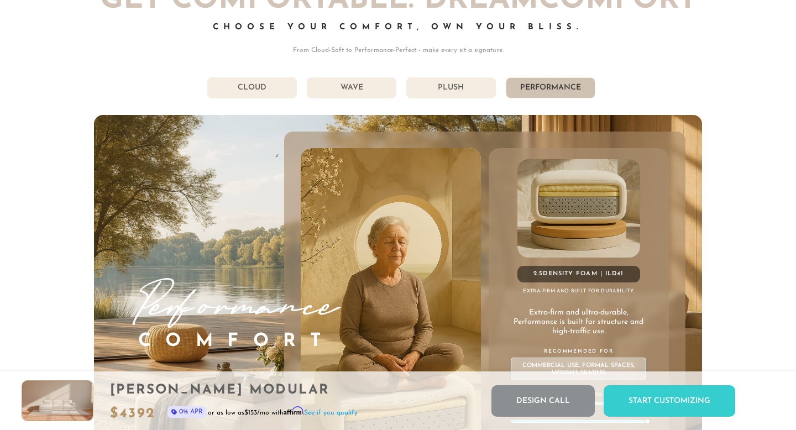
click at [451, 86] on li "Plush" at bounding box center [451, 87] width 90 height 21
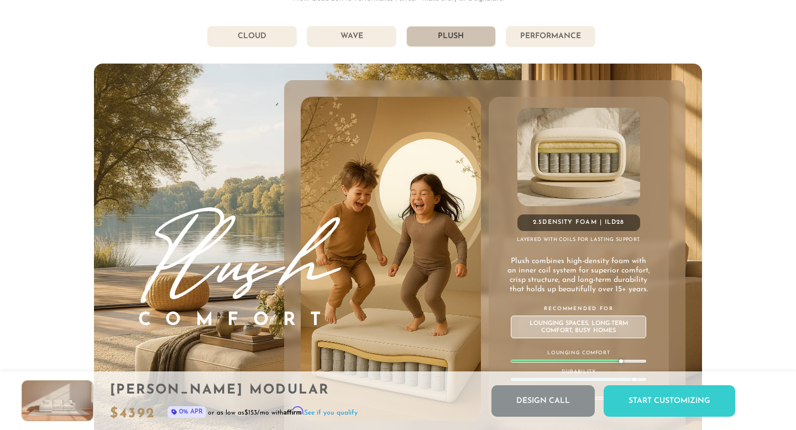
scroll to position [5876, 0]
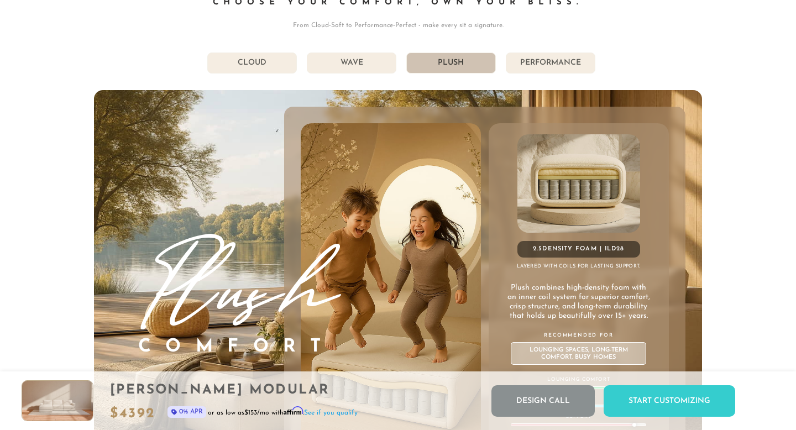
click at [370, 69] on li "Wave" at bounding box center [352, 63] width 90 height 21
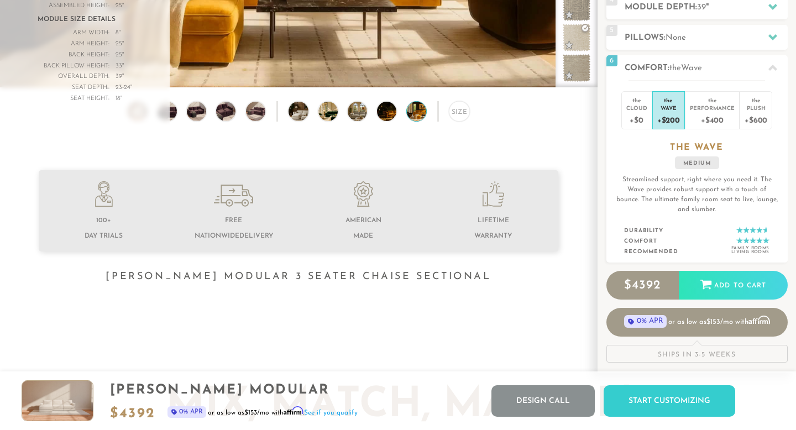
scroll to position [0, 0]
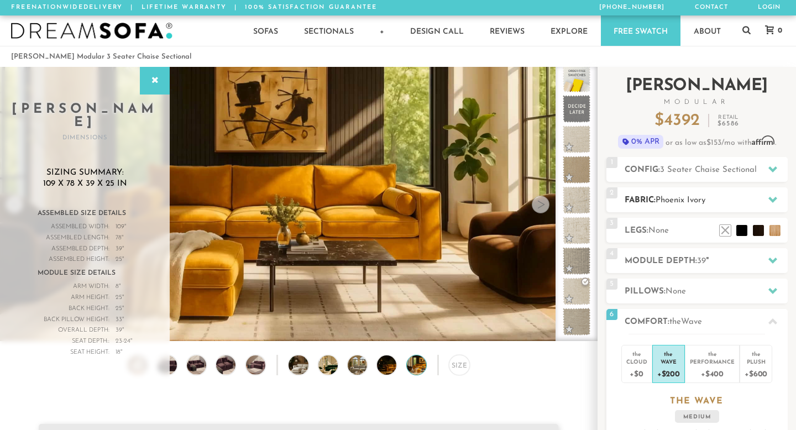
click at [772, 189] on div at bounding box center [772, 200] width 23 height 23
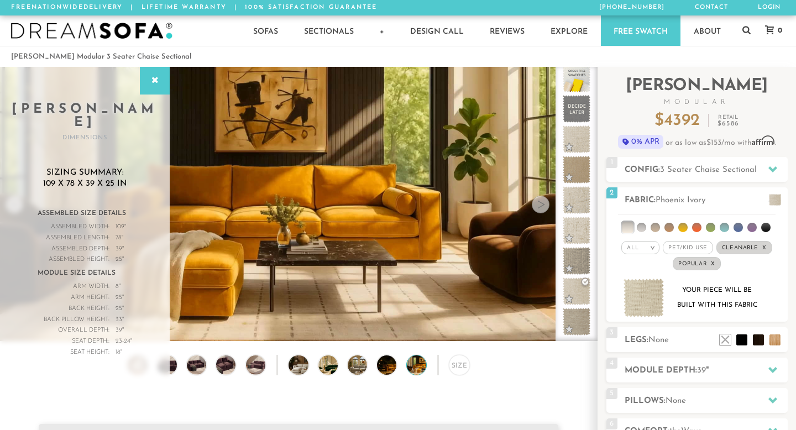
click at [635, 34] on link "Free Swatch" at bounding box center [641, 30] width 80 height 30
click at [138, 372] on img at bounding box center [137, 364] width 23 height 19
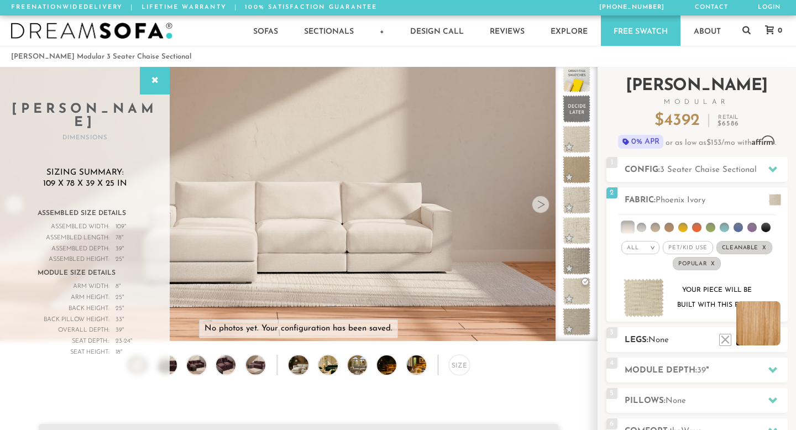
click at [773, 341] on li at bounding box center [758, 323] width 44 height 44
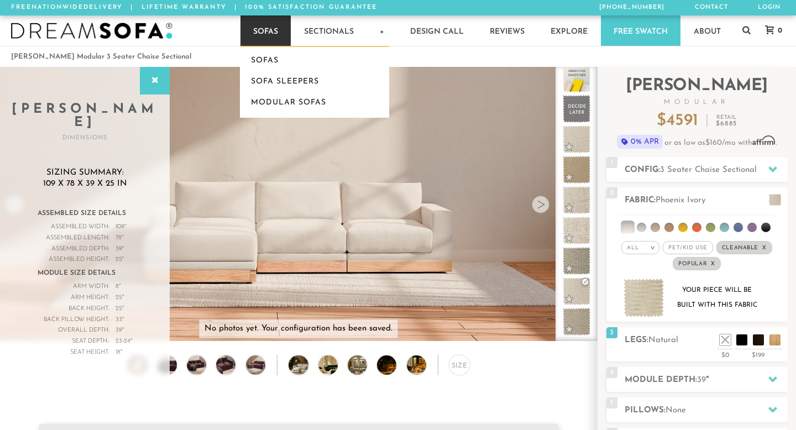
click at [274, 33] on link "Sofas" at bounding box center [265, 30] width 50 height 30
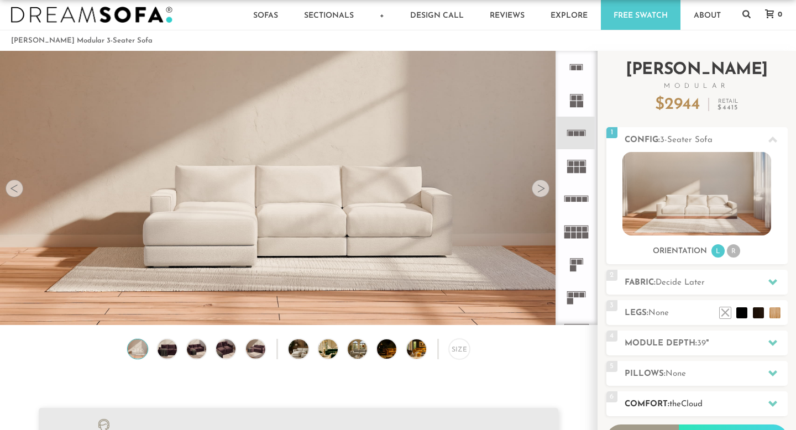
click at [672, 402] on span "the" at bounding box center [675, 404] width 12 height 8
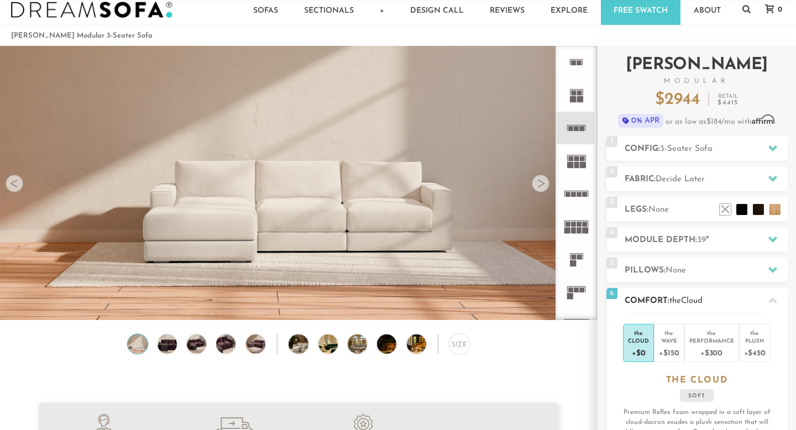
scroll to position [53, 0]
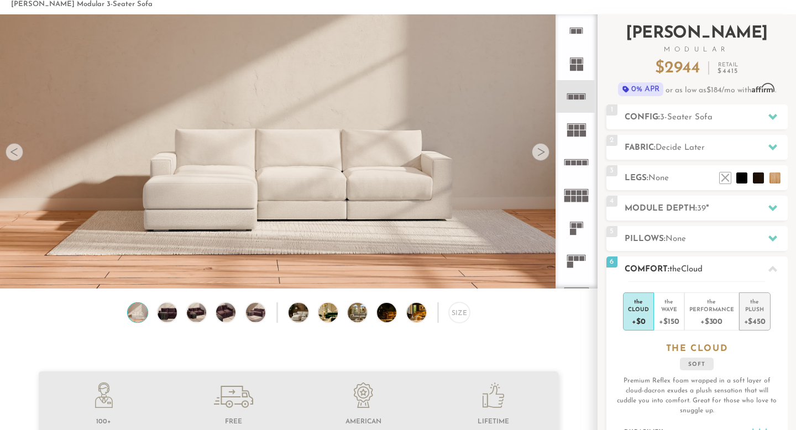
click at [752, 321] on div "+$450" at bounding box center [755, 321] width 22 height 16
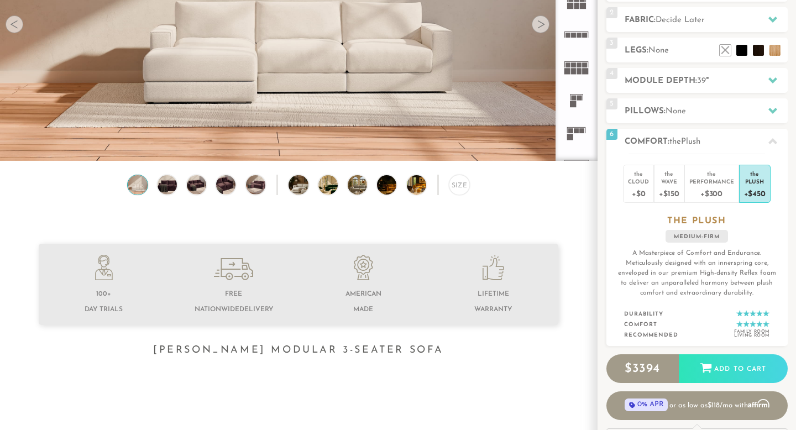
scroll to position [0, 0]
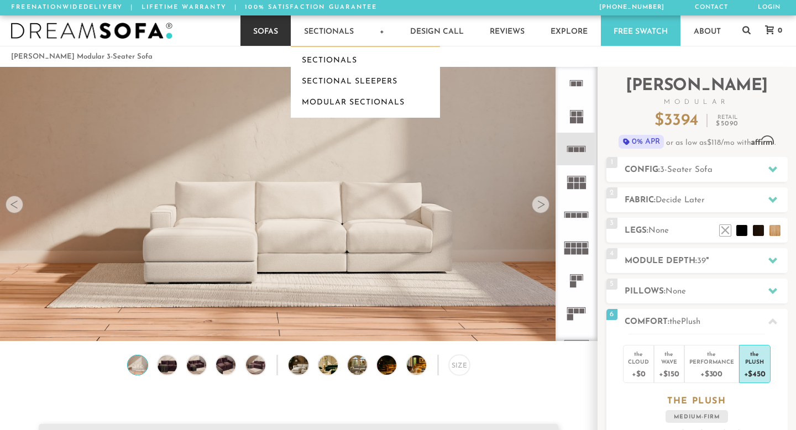
click at [268, 36] on link "Sofas" at bounding box center [265, 30] width 50 height 30
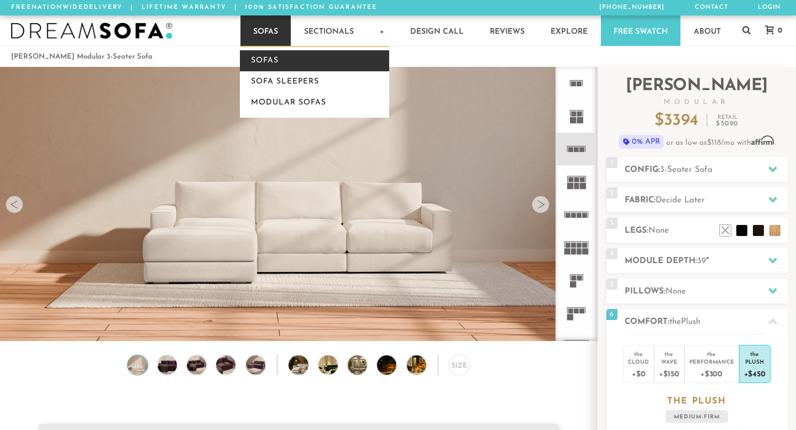
click at [268, 62] on link "Sofas" at bounding box center [314, 60] width 149 height 21
